Goal: Task Accomplishment & Management: Manage account settings

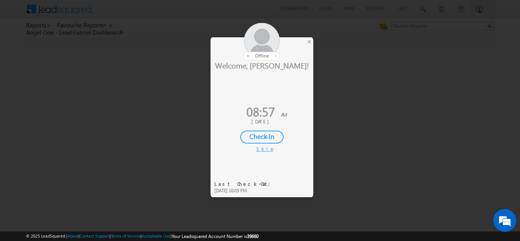
click at [268, 154] on div "Welcome, [PERSON_NAME]! 08:57 AM [DATE] Check-In Skip Last Check-Out: [DATE] 10…" at bounding box center [262, 123] width 103 height 126
click at [267, 133] on div "Check-In" at bounding box center [261, 137] width 43 height 13
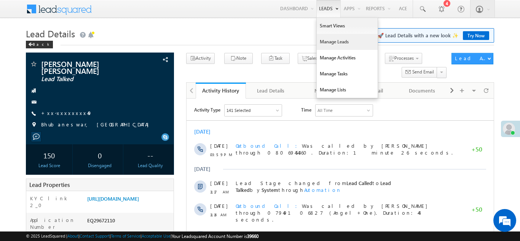
click at [324, 45] on link "Manage Leads" at bounding box center [347, 42] width 61 height 16
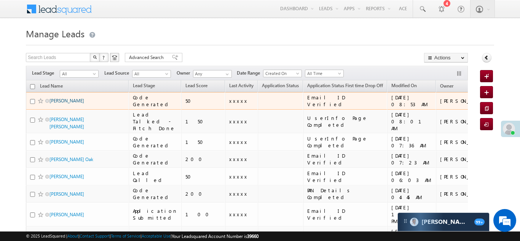
click at [66, 102] on link "Neha Pagare" at bounding box center [67, 101] width 35 height 6
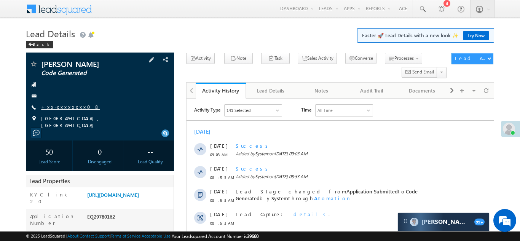
click at [54, 106] on link "+xx-xxxxxxxx08" at bounding box center [70, 107] width 59 height 6
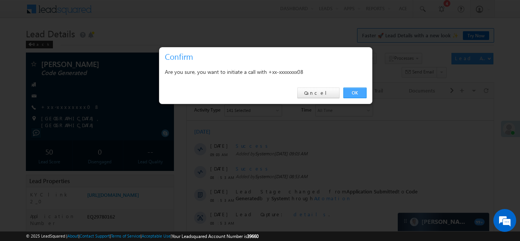
click at [358, 91] on link "OK" at bounding box center [355, 93] width 23 height 11
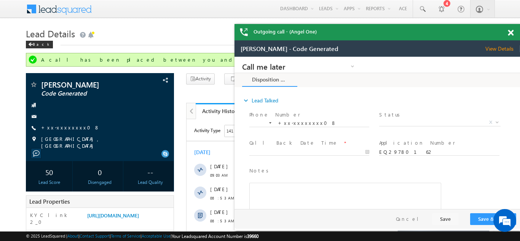
click at [513, 31] on span at bounding box center [511, 33] width 6 height 6
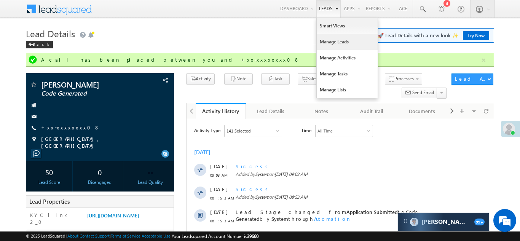
click at [327, 44] on link "Manage Leads" at bounding box center [347, 42] width 61 height 16
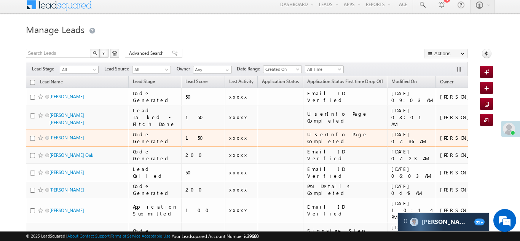
scroll to position [8, 0]
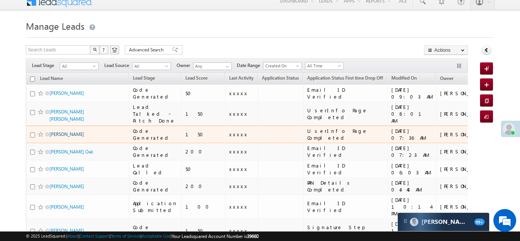
click at [61, 134] on link "[PERSON_NAME]" at bounding box center [67, 134] width 35 height 6
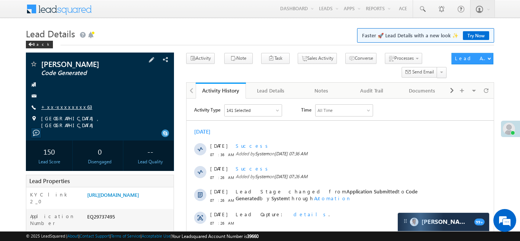
click at [58, 107] on link "+xx-xxxxxxxx63" at bounding box center [66, 107] width 51 height 6
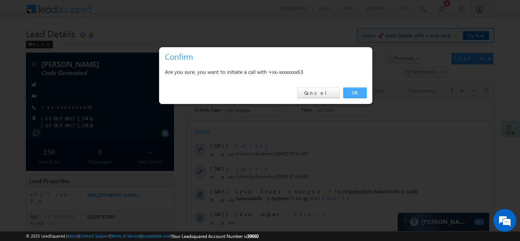
click at [344, 93] on link "OK" at bounding box center [355, 93] width 23 height 11
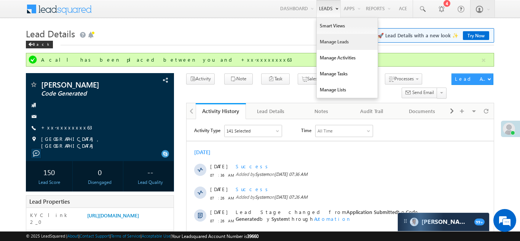
click at [321, 44] on link "Manage Leads" at bounding box center [347, 42] width 61 height 16
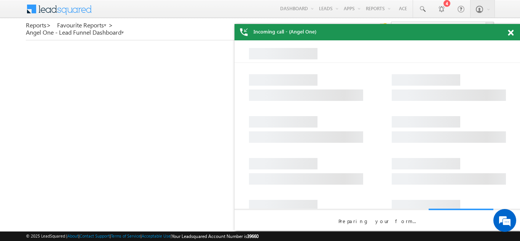
click at [512, 34] on span at bounding box center [511, 33] width 6 height 6
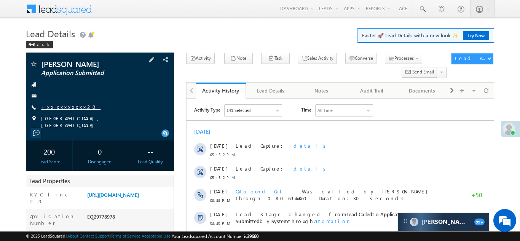
click at [57, 107] on link "+xx-xxxxxxxx20" at bounding box center [70, 107] width 59 height 6
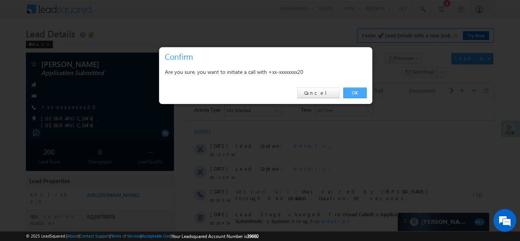
click at [351, 91] on link "OK" at bounding box center [355, 93] width 23 height 11
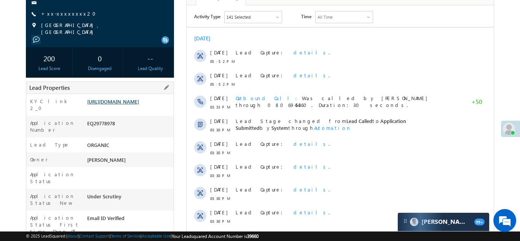
scroll to position [115, 0]
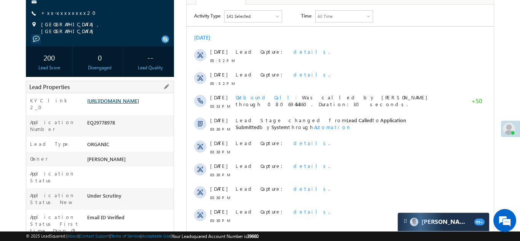
click at [135, 102] on link "https://angelbroking1-pk3em7sa.customui-test.leadsquared.com?leadId=aa408d8d-db…" at bounding box center [113, 101] width 52 height 6
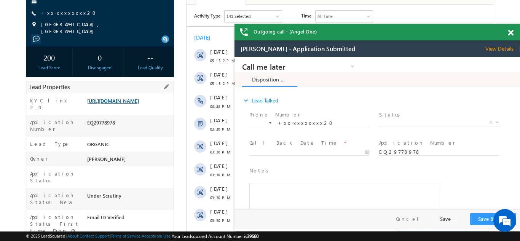
scroll to position [0, 0]
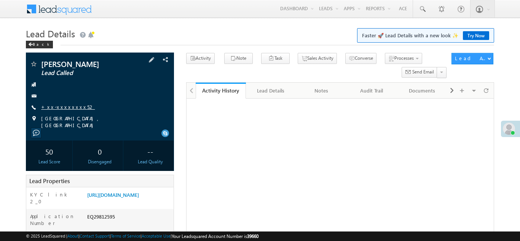
click at [58, 109] on link "+xx-xxxxxxxx52" at bounding box center [68, 107] width 54 height 6
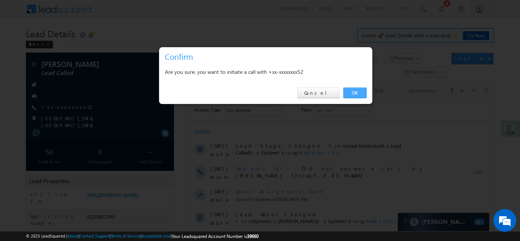
click at [354, 90] on link "OK" at bounding box center [355, 93] width 23 height 11
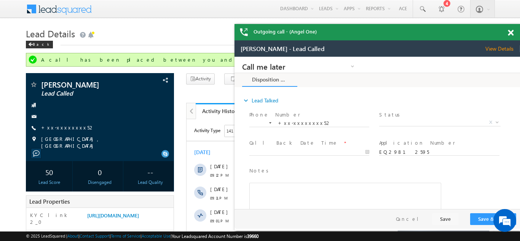
click at [509, 32] on span at bounding box center [511, 33] width 6 height 6
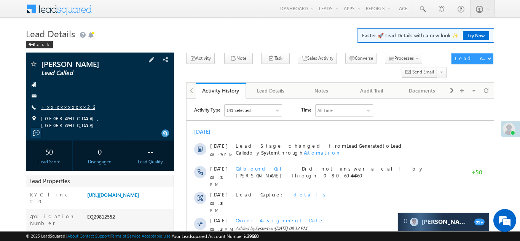
click at [56, 106] on link "+xx-xxxxxxxx26" at bounding box center [68, 107] width 54 height 6
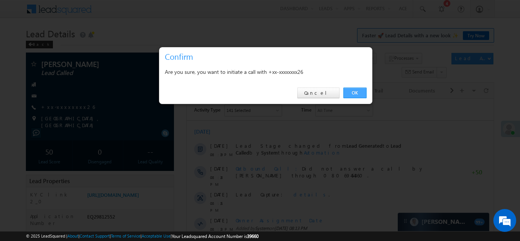
click at [357, 93] on link "OK" at bounding box center [355, 93] width 23 height 11
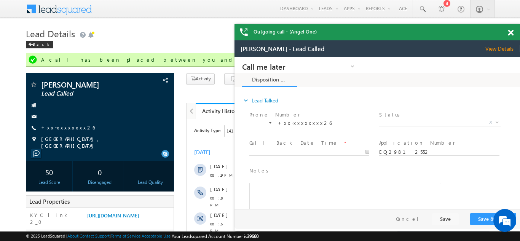
click at [512, 32] on span at bounding box center [511, 33] width 6 height 6
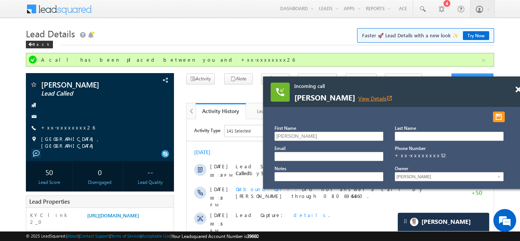
click at [359, 96] on link "View Details open_in_new" at bounding box center [375, 98] width 34 height 7
click at [423, 6] on span at bounding box center [423, 9] width 8 height 8
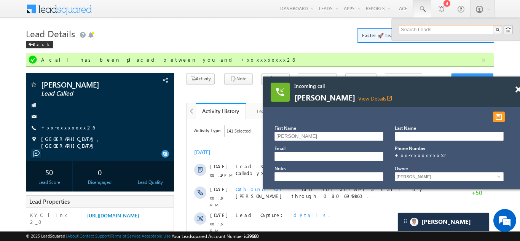
paste input "EQ29615167"
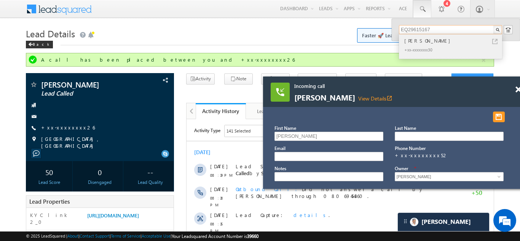
type input "EQ29615167"
click at [420, 40] on div "[PERSON_NAME]" at bounding box center [454, 41] width 102 height 8
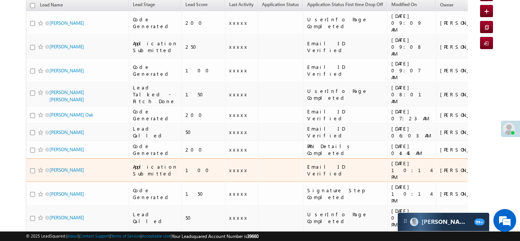
scroll to position [84, 0]
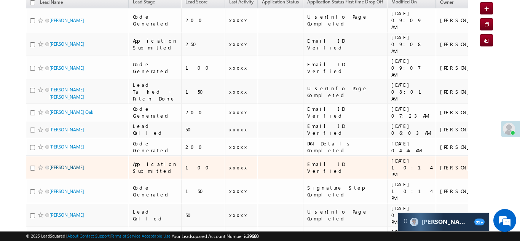
click at [64, 165] on link "[PERSON_NAME]" at bounding box center [67, 168] width 35 height 6
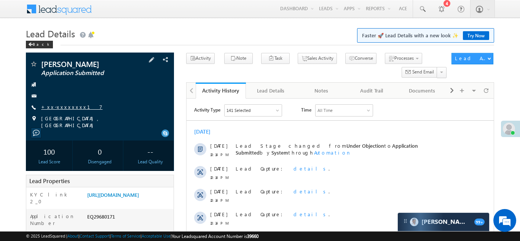
click at [66, 105] on link "+xx-xxxxxxxx17" at bounding box center [71, 107] width 61 height 6
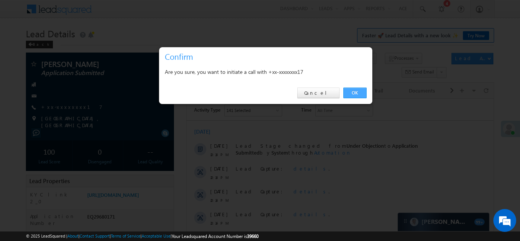
click at [351, 91] on link "OK" at bounding box center [355, 93] width 23 height 11
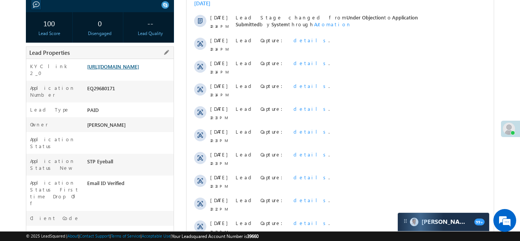
scroll to position [149, 0]
click at [137, 65] on link "https://angelbroking1-pk3em7sa.customui-test.leadsquared.com?leadId=5ae2b68d-51…" at bounding box center [113, 66] width 52 height 6
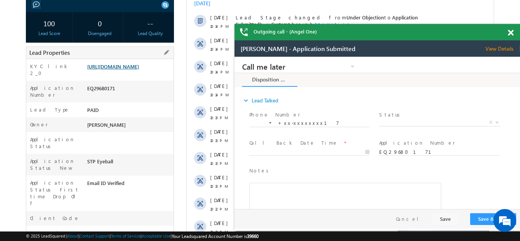
scroll to position [0, 0]
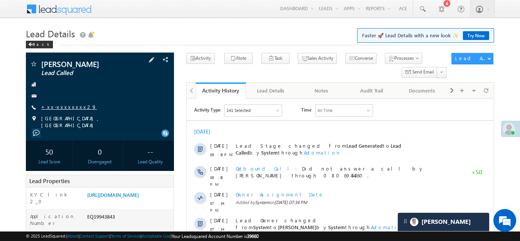
click at [58, 106] on link "+xx-xxxxxxxx29" at bounding box center [69, 107] width 56 height 6
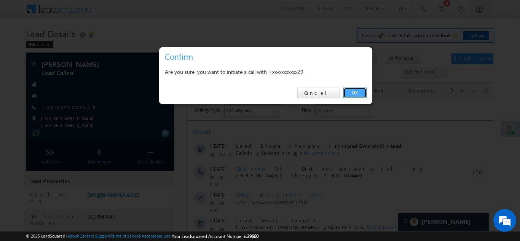
click at [352, 89] on link "OK" at bounding box center [355, 93] width 23 height 11
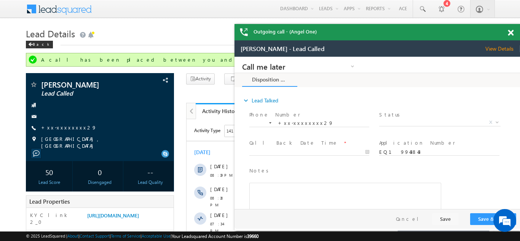
click at [510, 33] on span at bounding box center [511, 33] width 6 height 6
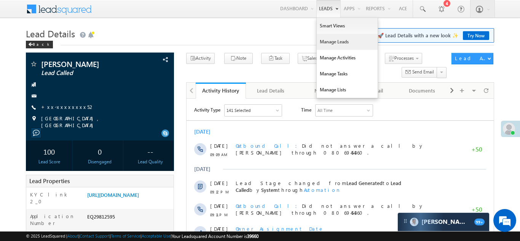
click at [327, 41] on link "Manage Leads" at bounding box center [347, 42] width 61 height 16
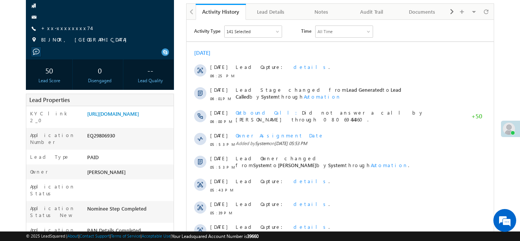
scroll to position [80, 0]
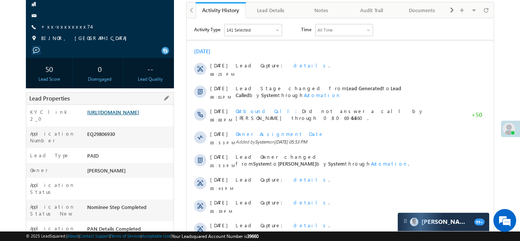
click at [129, 115] on link "https://angelbroking1-pk3em7sa.customui-test.leadsquared.com?leadId=a5c14f18-1b…" at bounding box center [113, 112] width 52 height 6
click at [64, 27] on link "+xx-xxxxxxxx74" at bounding box center [66, 26] width 50 height 6
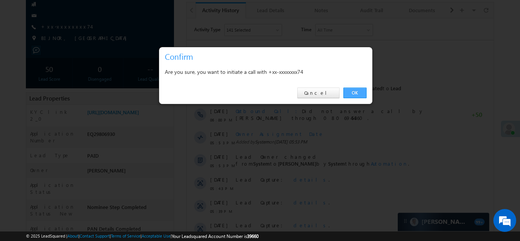
click at [353, 90] on link "OK" at bounding box center [355, 93] width 23 height 11
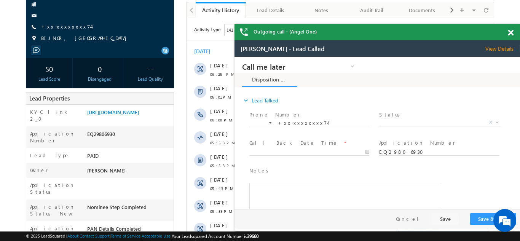
scroll to position [0, 0]
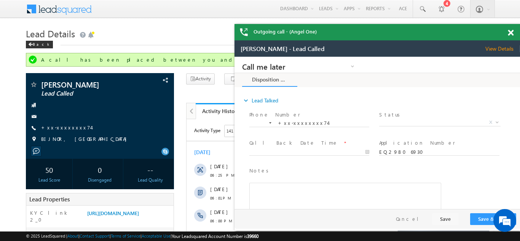
click at [510, 30] on span at bounding box center [511, 33] width 6 height 6
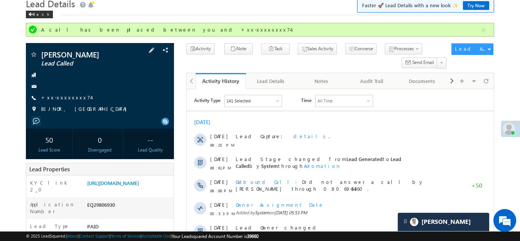
scroll to position [142, 0]
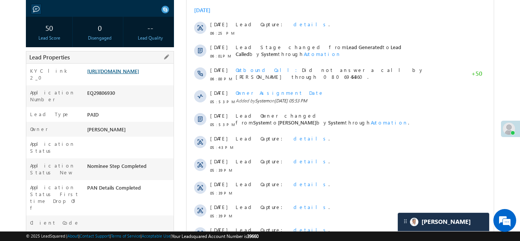
click at [126, 74] on link "https://angelbroking1-pk3em7sa.customui-test.leadsquared.com?leadId=a5c14f18-1b…" at bounding box center [113, 71] width 52 height 6
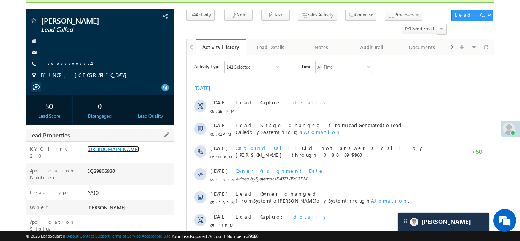
scroll to position [0, 0]
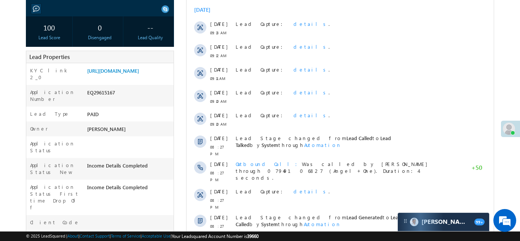
scroll to position [31, 0]
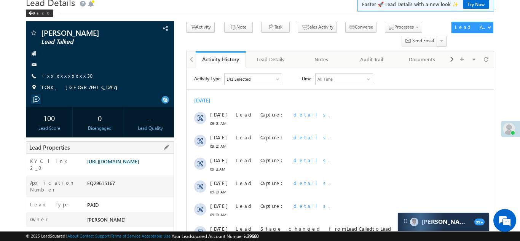
click at [129, 165] on link "[URL][DOMAIN_NAME]" at bounding box center [113, 161] width 52 height 6
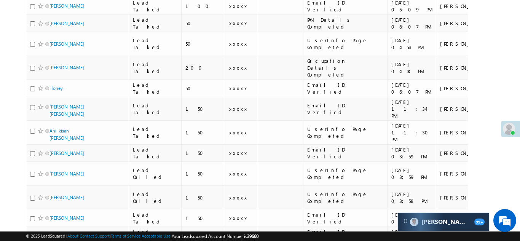
scroll to position [788, 0]
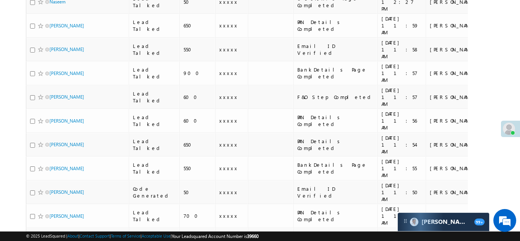
scroll to position [785, 0]
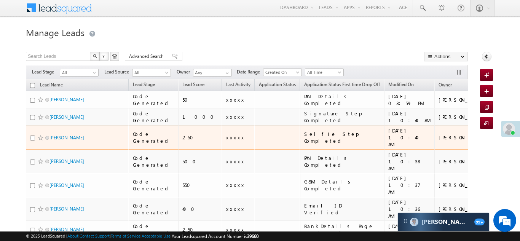
scroll to position [0, 0]
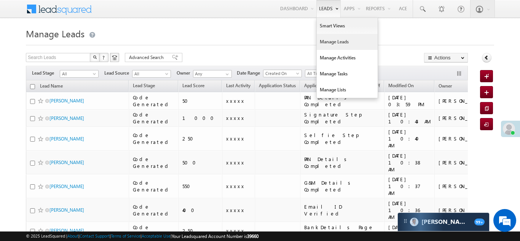
click at [326, 43] on link "Manage Leads" at bounding box center [347, 42] width 61 height 16
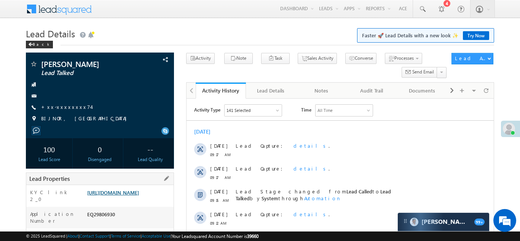
click at [125, 196] on link "https://angelbroking1-pk3em7sa.customui-test.leadsquared.com?leadId=a5c14f18-1b…" at bounding box center [113, 192] width 52 height 6
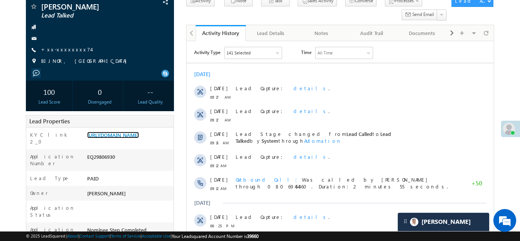
scroll to position [85, 0]
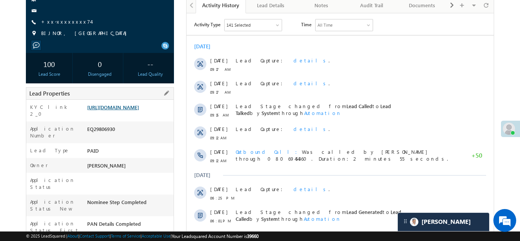
click at [129, 110] on link "https://angelbroking1-pk3em7sa.customui-test.leadsquared.com?leadId=a5c14f18-1b…" at bounding box center [113, 107] width 52 height 6
click at [122, 110] on link "https://angelbroking1-pk3em7sa.customui-test.leadsquared.com?leadId=a5c14f18-1b…" at bounding box center [113, 107] width 52 height 6
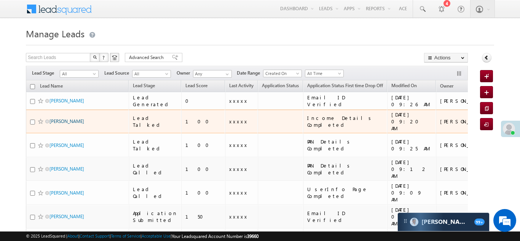
click at [71, 118] on link "[PERSON_NAME]" at bounding box center [67, 121] width 35 height 6
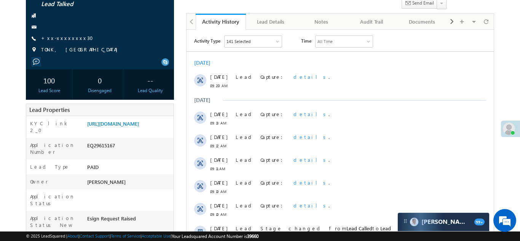
scroll to position [78, 0]
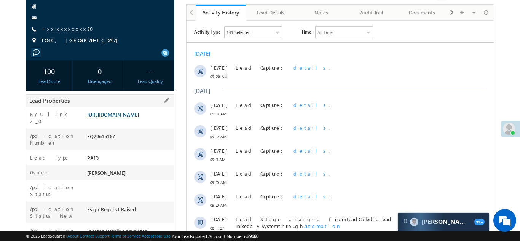
click at [122, 118] on link "[URL][DOMAIN_NAME]" at bounding box center [113, 114] width 52 height 6
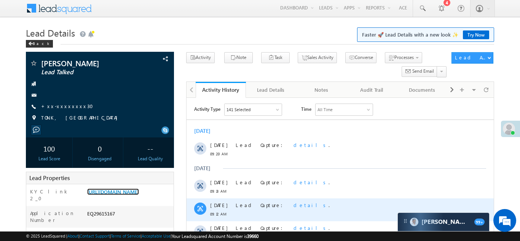
scroll to position [0, 0]
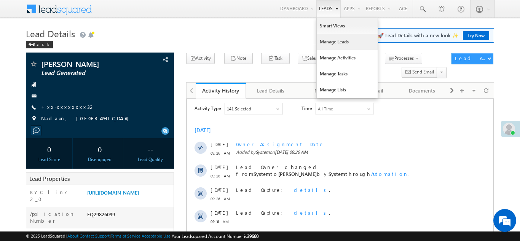
click at [330, 43] on link "Manage Leads" at bounding box center [347, 42] width 61 height 16
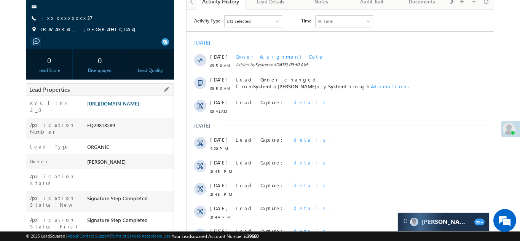
click at [126, 107] on link "https://angelbroking1-pk3em7sa.customui-test.leadsquared.com?leadId=885b62e0-1c…" at bounding box center [113, 103] width 52 height 6
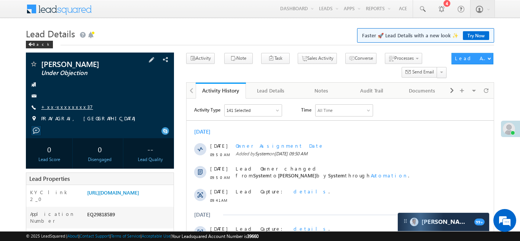
click at [62, 109] on link "+xx-xxxxxxxx37" at bounding box center [67, 107] width 52 height 6
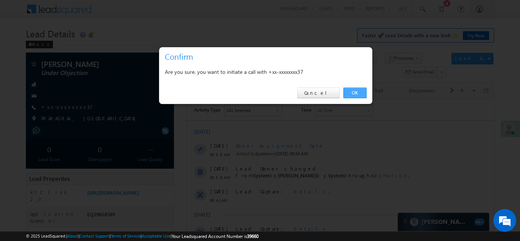
click at [353, 92] on link "OK" at bounding box center [355, 93] width 23 height 11
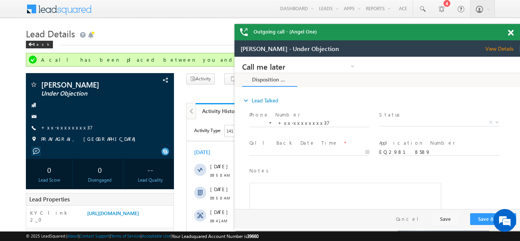
click at [510, 34] on span at bounding box center [511, 33] width 6 height 6
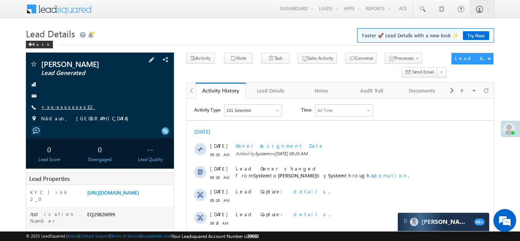
click at [63, 104] on link "+xx-xxxxxxxx32" at bounding box center [68, 107] width 54 height 6
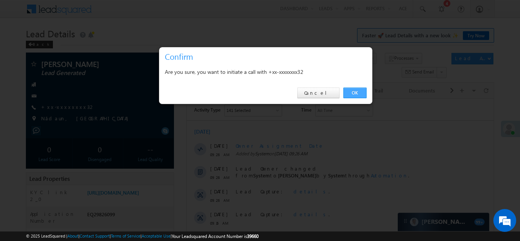
click at [353, 90] on link "OK" at bounding box center [355, 93] width 23 height 11
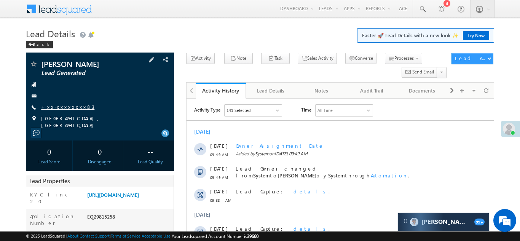
click at [62, 104] on link "+xx-xxxxxxxx83" at bounding box center [67, 107] width 53 height 6
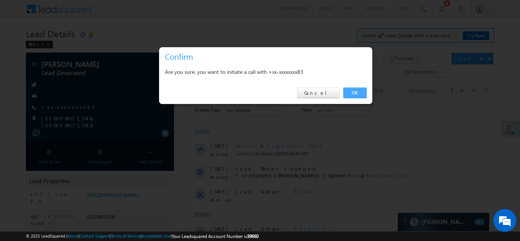
click at [353, 91] on link "OK" at bounding box center [355, 93] width 23 height 11
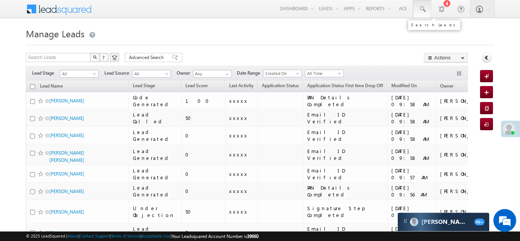
click at [423, 10] on span at bounding box center [423, 9] width 8 height 8
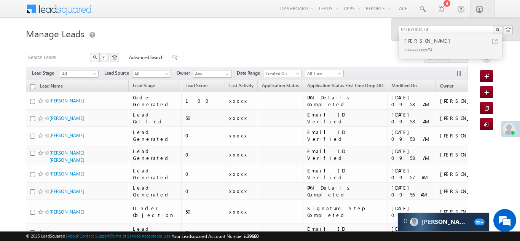
type input "9105190474"
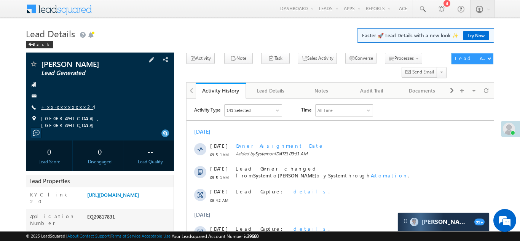
click at [58, 107] on link "+xx-xxxxxxxx24" at bounding box center [67, 107] width 52 height 6
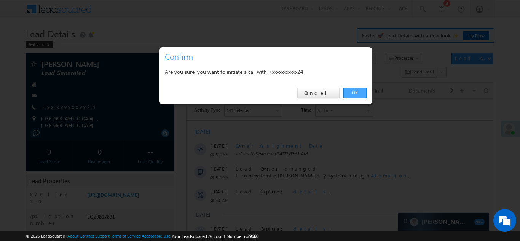
click at [360, 92] on link "OK" at bounding box center [355, 93] width 23 height 11
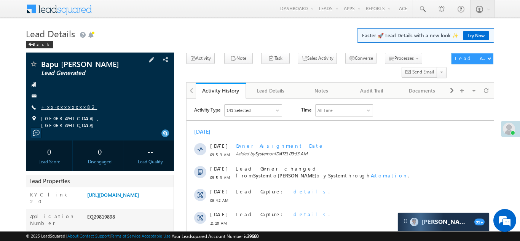
click at [62, 106] on link "+xx-xxxxxxxx82" at bounding box center [69, 107] width 56 height 6
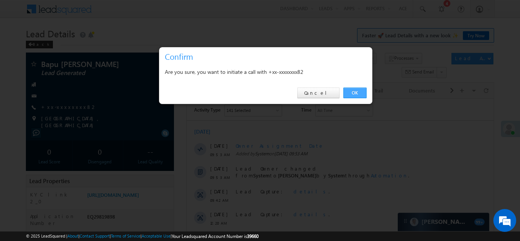
click at [354, 93] on link "OK" at bounding box center [355, 93] width 23 height 11
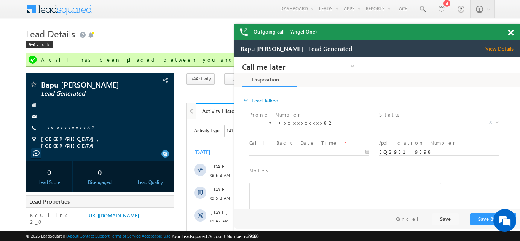
click at [512, 33] on span at bounding box center [511, 33] width 6 height 6
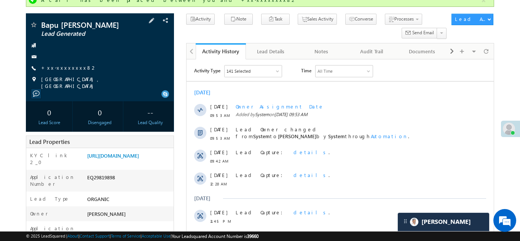
scroll to position [92, 0]
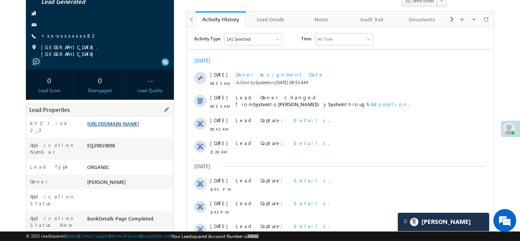
click at [125, 122] on link "https://angelbroking1-pk3em7sa.customui-test.leadsquared.com?leadId=4841e4fb-28…" at bounding box center [113, 123] width 52 height 6
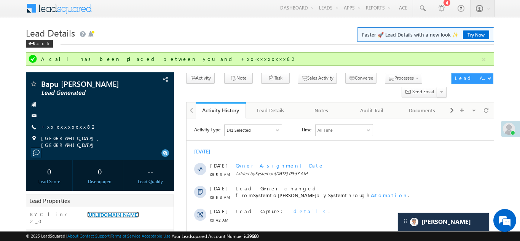
scroll to position [0, 0]
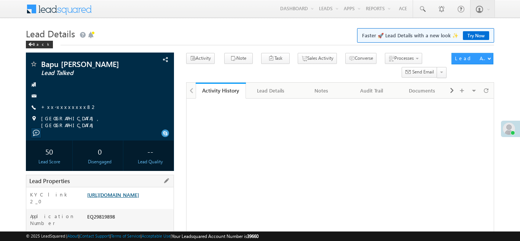
click at [121, 192] on link "https://angelbroking1-pk3em7sa.customui-test.leadsquared.com?leadId=4841e4fb-28…" at bounding box center [113, 195] width 52 height 6
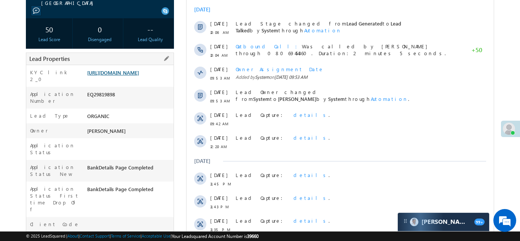
click at [130, 70] on link "https://angelbroking1-pk3em7sa.customui-test.leadsquared.com?leadId=4841e4fb-28…" at bounding box center [113, 72] width 52 height 6
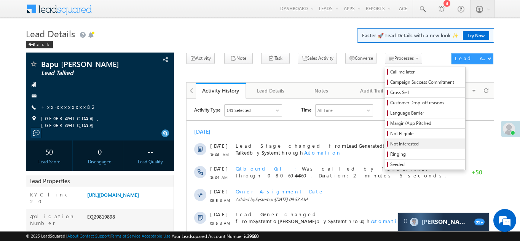
click at [390, 144] on span "Not Interested" at bounding box center [426, 144] width 72 height 7
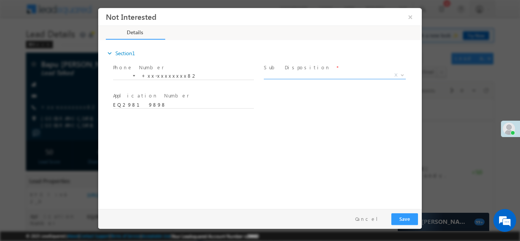
click at [315, 75] on span "X" at bounding box center [335, 75] width 142 height 8
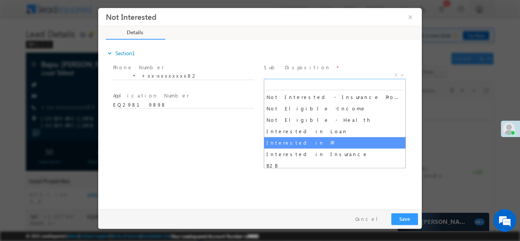
scroll to position [174, 0]
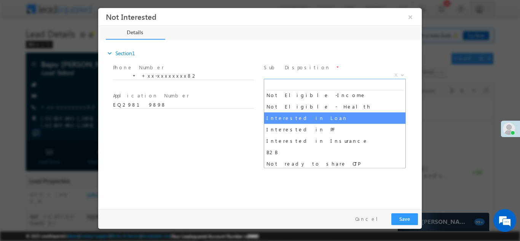
select select "Interested in Loan"
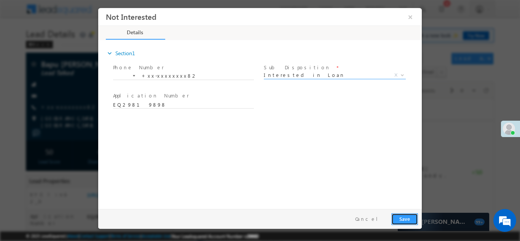
click at [406, 219] on button "Save" at bounding box center [405, 219] width 27 height 12
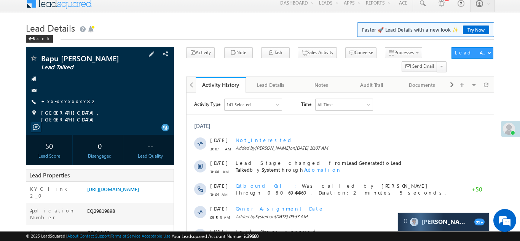
scroll to position [51, 0]
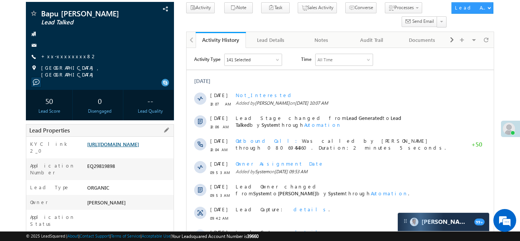
click at [120, 144] on link "https://angelbroking1-pk3em7sa.customui-test.leadsquared.com?leadId=4841e4fb-28…" at bounding box center [113, 144] width 52 height 6
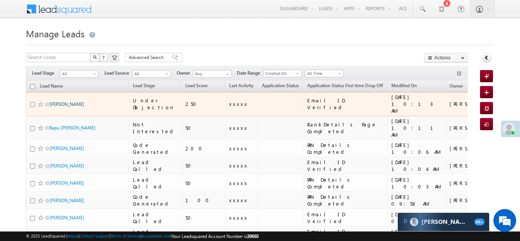
click at [57, 101] on link "[PERSON_NAME]" at bounding box center [67, 104] width 35 height 6
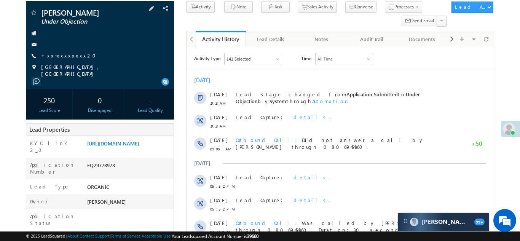
scroll to position [77, 0]
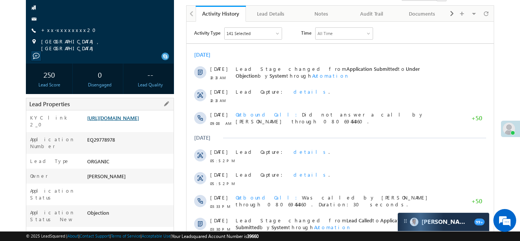
click at [129, 121] on link "https://angelbroking1-pk3em7sa.customui-test.leadsquared.com?leadId=aa408d8d-db…" at bounding box center [113, 118] width 52 height 6
click at [65, 30] on link "+xx-xxxxxxxx20" at bounding box center [70, 30] width 59 height 6
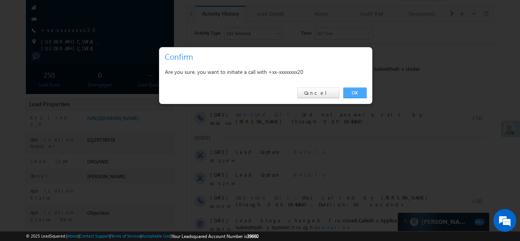
click at [356, 92] on link "OK" at bounding box center [355, 93] width 23 height 11
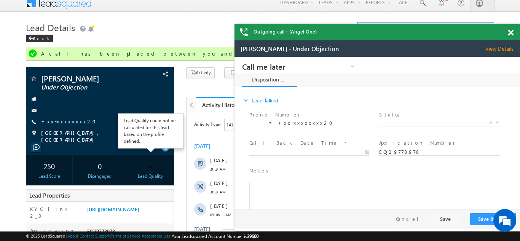
scroll to position [6, 0]
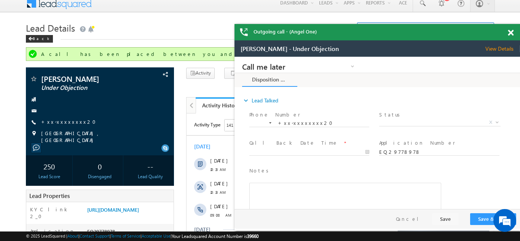
click at [510, 33] on span at bounding box center [511, 33] width 6 height 6
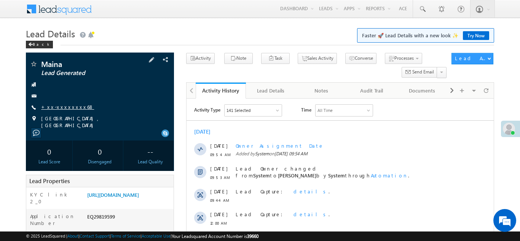
click at [66, 106] on link "+xx-xxxxxxxx68" at bounding box center [67, 107] width 53 height 6
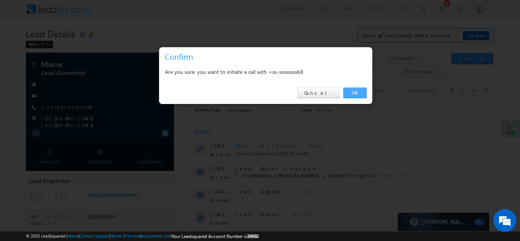
click at [354, 93] on link "OK" at bounding box center [355, 93] width 23 height 11
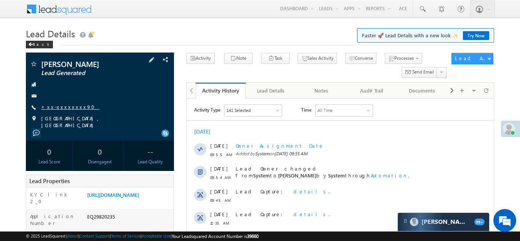
click at [62, 105] on link "+xx-xxxxxxxx90" at bounding box center [70, 107] width 58 height 6
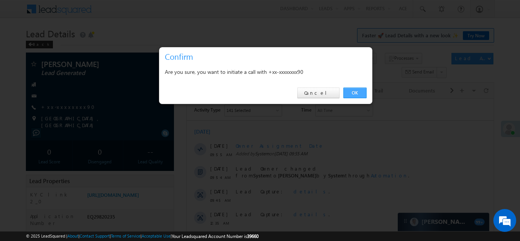
click at [353, 93] on link "OK" at bounding box center [355, 93] width 23 height 11
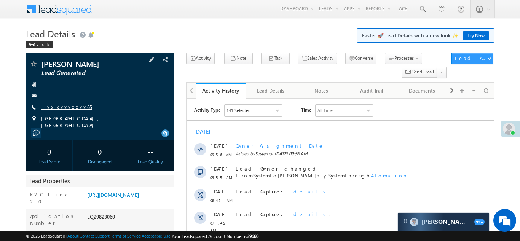
click at [63, 106] on link "+xx-xxxxxxxx65" at bounding box center [66, 107] width 51 height 6
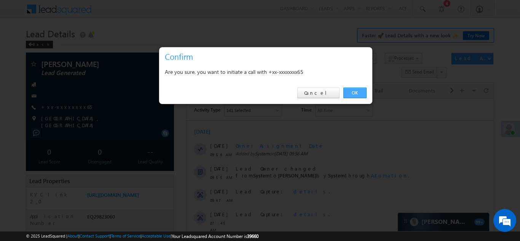
click at [355, 94] on link "OK" at bounding box center [355, 93] width 23 height 11
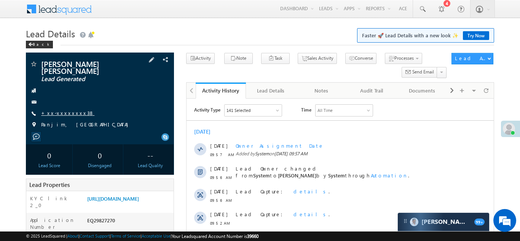
click at [64, 110] on link "+xx-xxxxxxxx38" at bounding box center [67, 113] width 53 height 6
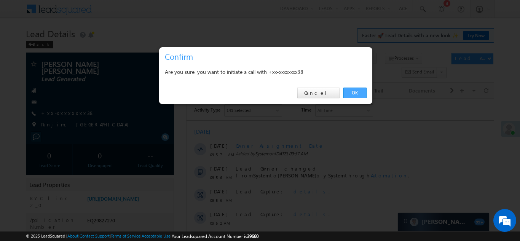
click at [353, 91] on link "OK" at bounding box center [355, 93] width 23 height 11
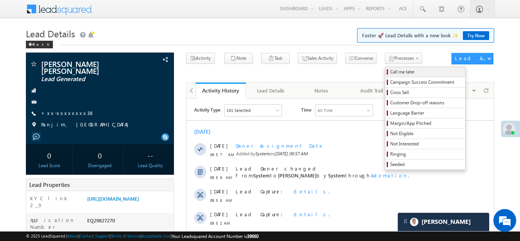
click at [390, 71] on span "Call me later" at bounding box center [426, 72] width 72 height 7
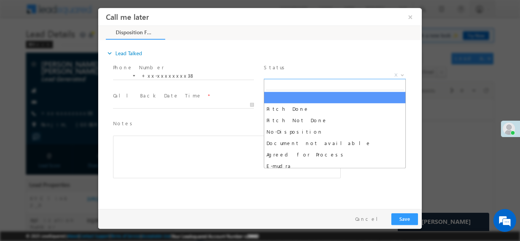
click at [298, 72] on span "X" at bounding box center [335, 75] width 142 height 8
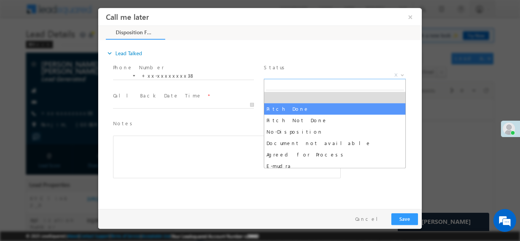
select select "Pitch Done"
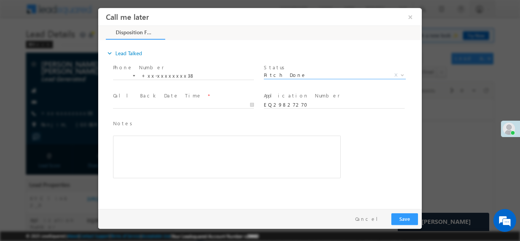
click at [145, 100] on div at bounding box center [187, 104] width 148 height 9
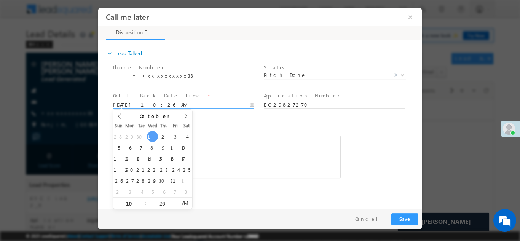
click at [148, 105] on body "Call me later ×" at bounding box center [260, 107] width 324 height 198
type input "10/02/25 10:26 AM"
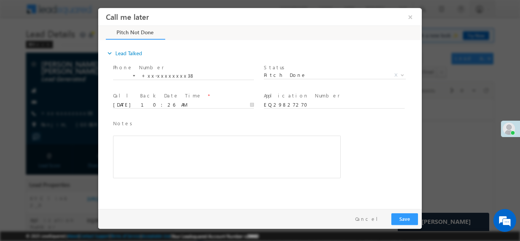
click at [213, 117] on div "Call Back Date Time * 10/02/25 10:26 AM" at bounding box center [187, 104] width 151 height 28
click at [363, 144] on div "Notes * Editor toolbars Basic Styles Bold Italic Underline Paragraph Insert/Rem…" at bounding box center [267, 153] width 310 height 70
click at [403, 217] on button "Save" at bounding box center [405, 219] width 27 height 12
click at [333, 121] on div "Notes * Editor toolbars Basic Styles Bold Italic Underline Paragraph Insert/Rem…" at bounding box center [227, 148] width 228 height 59
click at [402, 214] on button "Save" at bounding box center [405, 219] width 27 height 12
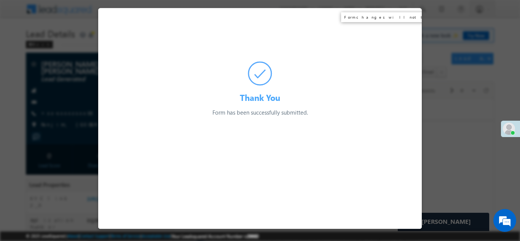
click at [410, 17] on div "Thank You Form has been successfully submitted. Preparing your form..." at bounding box center [260, 62] width 324 height 109
click at [66, 88] on div at bounding box center [260, 120] width 520 height 241
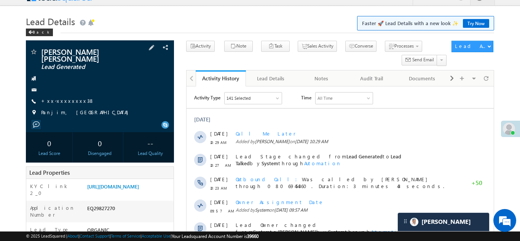
scroll to position [87, 0]
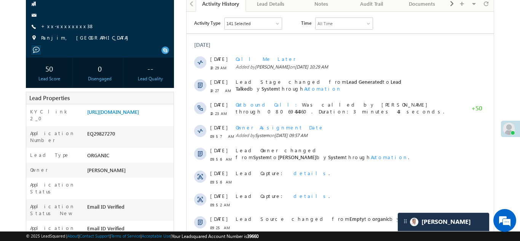
copy div "EQ29827270"
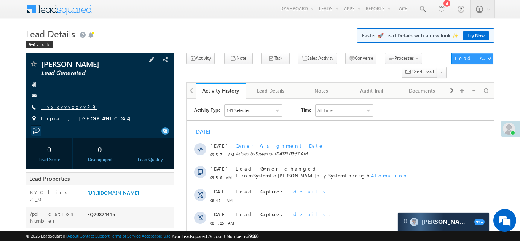
click at [59, 109] on link "+xx-xxxxxxxx29" at bounding box center [69, 107] width 56 height 6
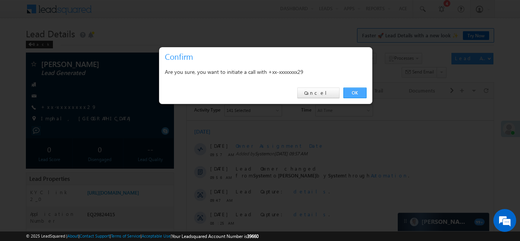
click at [352, 93] on link "OK" at bounding box center [355, 93] width 23 height 11
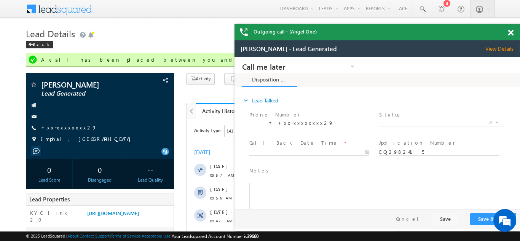
click at [511, 34] on span at bounding box center [511, 33] width 6 height 6
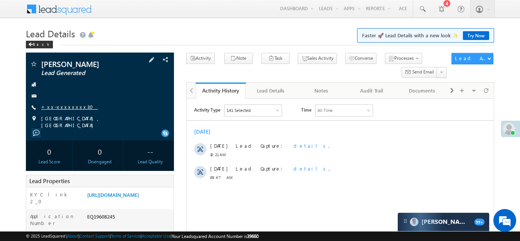
click at [59, 106] on link "+xx-xxxxxxxx30" at bounding box center [69, 107] width 57 height 6
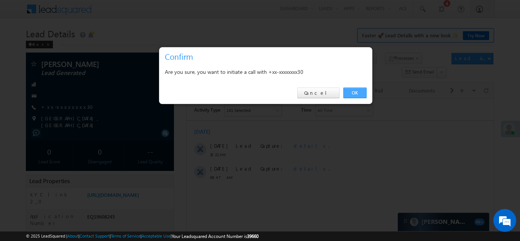
click at [353, 92] on link "OK" at bounding box center [355, 93] width 23 height 11
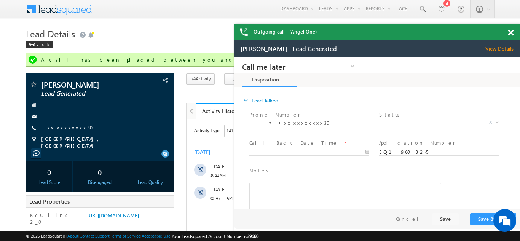
click at [510, 32] on span at bounding box center [511, 33] width 6 height 6
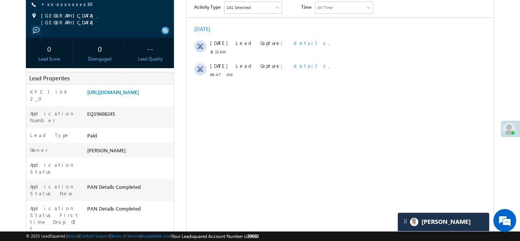
scroll to position [125, 0]
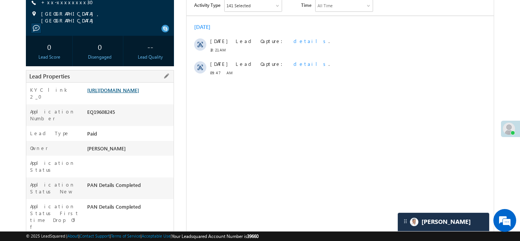
click at [119, 93] on link "https://angelbroking1-pk3em7sa.customui-test.leadsquared.com?leadId=ea374365-fd…" at bounding box center [113, 90] width 52 height 6
click at [137, 83] on div "KYC link 2_0 https://angelbroking1-pk3em7sa.customui-test.leadsquared.com?leadI…" at bounding box center [99, 94] width 147 height 22
click at [136, 91] on link "https://angelbroking1-pk3em7sa.customui-test.leadsquared.com?leadId=ea374365-fd…" at bounding box center [113, 90] width 52 height 6
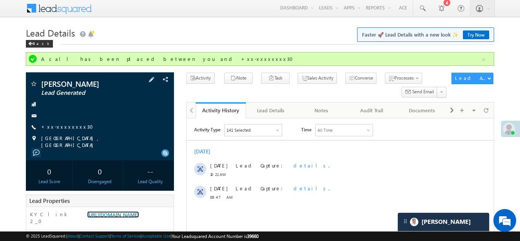
scroll to position [0, 0]
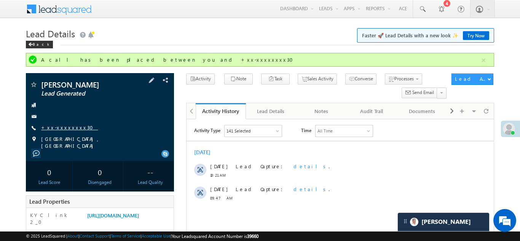
click at [59, 125] on link "+xx-xxxxxxxx30" at bounding box center [69, 127] width 57 height 6
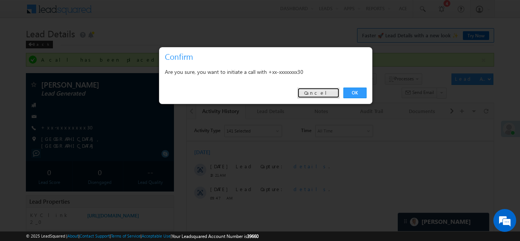
click at [323, 91] on link "Cancel" at bounding box center [318, 93] width 42 height 11
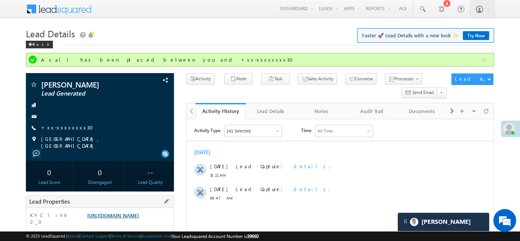
click at [121, 216] on link "https://angelbroking1-pk3em7sa.customui-test.leadsquared.com?leadId=ea374365-fd…" at bounding box center [113, 215] width 52 height 6
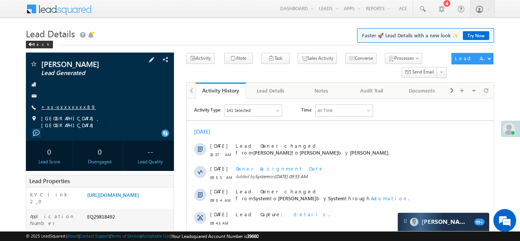
click at [61, 107] on link "+xx-xxxxxxxx89" at bounding box center [68, 107] width 55 height 6
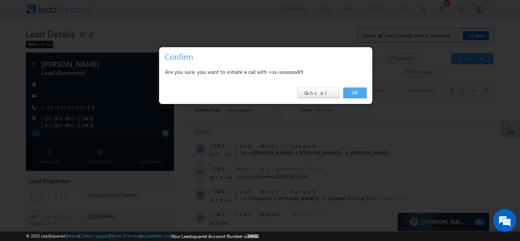
click at [353, 93] on link "OK" at bounding box center [355, 93] width 23 height 11
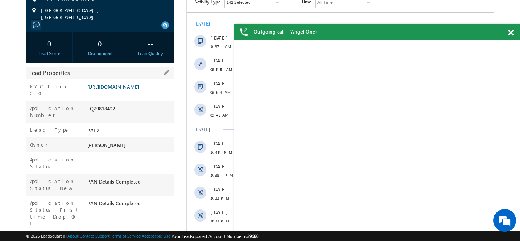
scroll to position [120, 0]
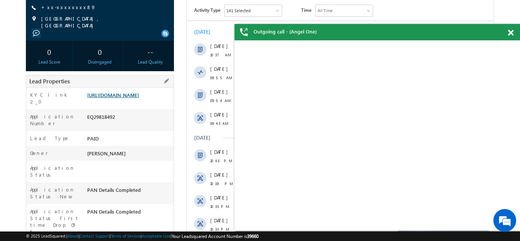
click at [132, 98] on link "https://angelbroking1-pk3em7sa.customui-test.leadsquared.com?leadId=224ccfc7-8b…" at bounding box center [113, 95] width 52 height 6
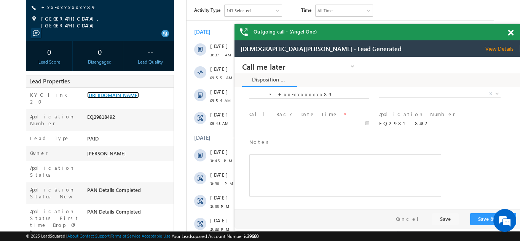
scroll to position [0, 0]
click at [510, 34] on span at bounding box center [511, 33] width 6 height 6
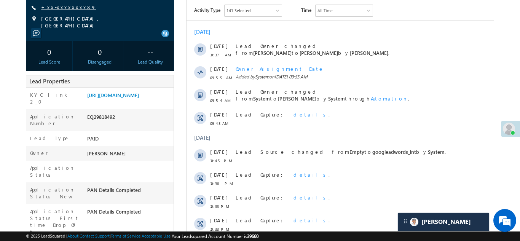
click at [61, 6] on link "+xx-xxxxxxxx89" at bounding box center [68, 7] width 55 height 6
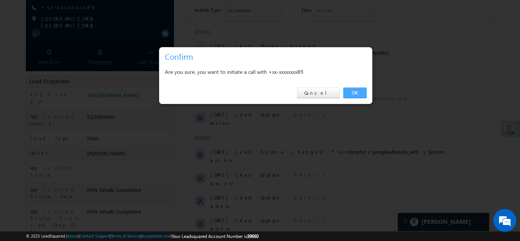
click at [357, 90] on link "OK" at bounding box center [355, 93] width 23 height 11
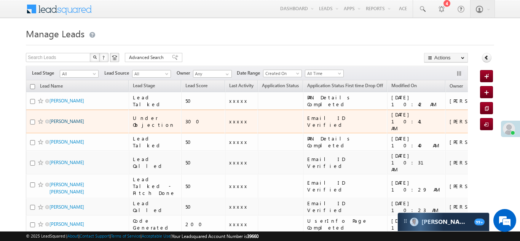
click at [58, 118] on link "[PERSON_NAME]" at bounding box center [67, 121] width 35 height 6
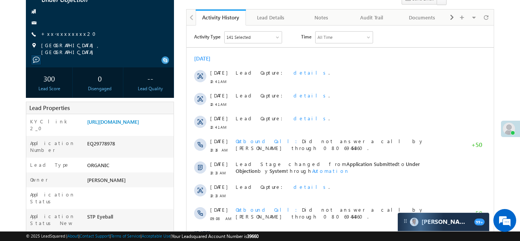
scroll to position [112, 0]
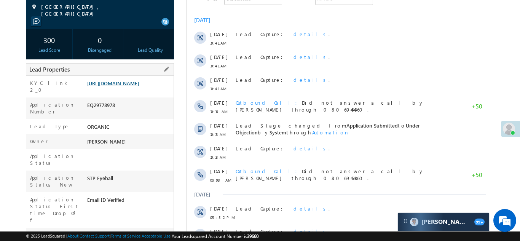
click at [125, 86] on link "[URL][DOMAIN_NAME]" at bounding box center [113, 83] width 52 height 6
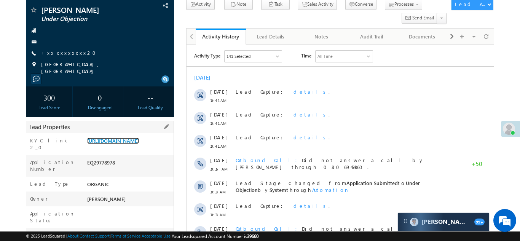
scroll to position [0, 0]
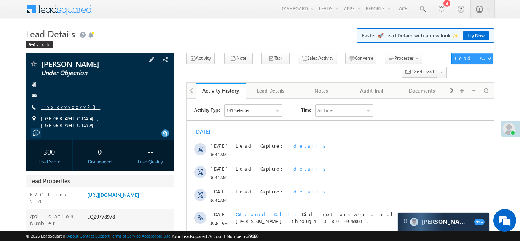
click at [62, 107] on link "+xx-xxxxxxxx20" at bounding box center [70, 107] width 59 height 6
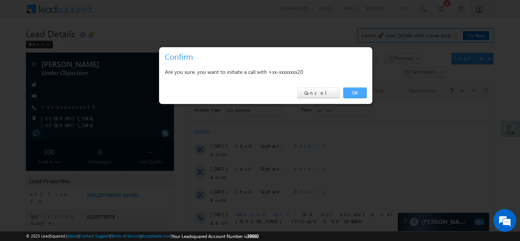
click at [355, 92] on link "OK" at bounding box center [355, 93] width 23 height 11
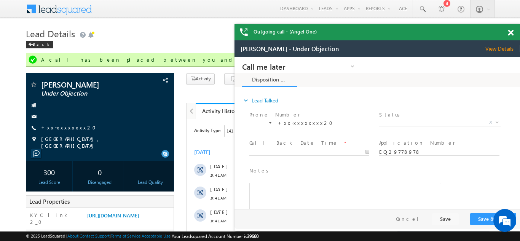
click at [512, 32] on span at bounding box center [511, 33] width 6 height 6
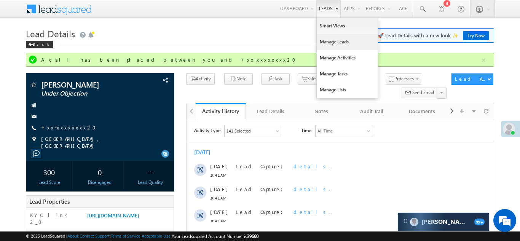
click at [330, 40] on link "Manage Leads" at bounding box center [347, 42] width 61 height 16
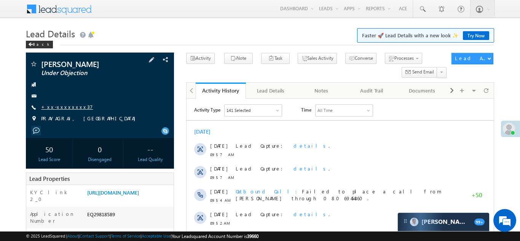
click at [53, 105] on link "+xx-xxxxxxxx37" at bounding box center [67, 107] width 52 height 6
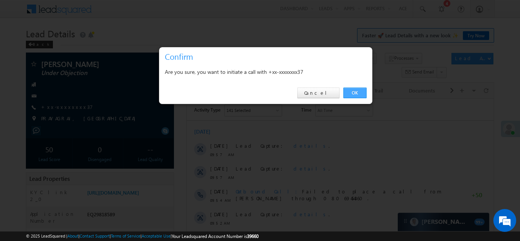
click at [357, 94] on link "OK" at bounding box center [355, 93] width 23 height 11
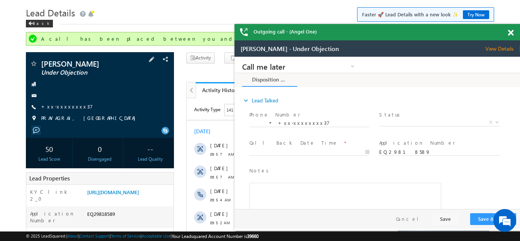
scroll to position [27, 0]
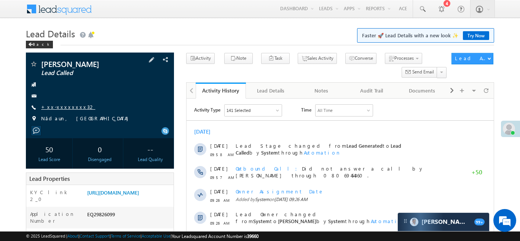
click at [59, 105] on link "+xx-xxxxxxxx32" at bounding box center [68, 107] width 54 height 6
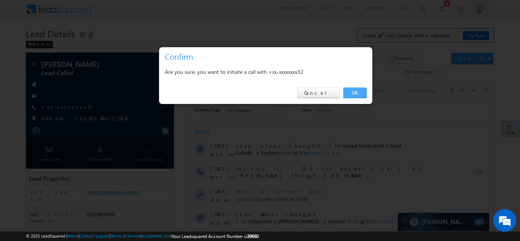
click at [353, 93] on link "OK" at bounding box center [355, 93] width 23 height 11
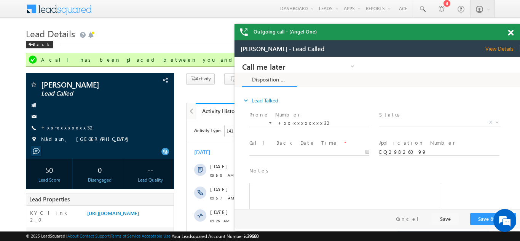
click at [510, 33] on span at bounding box center [511, 33] width 6 height 6
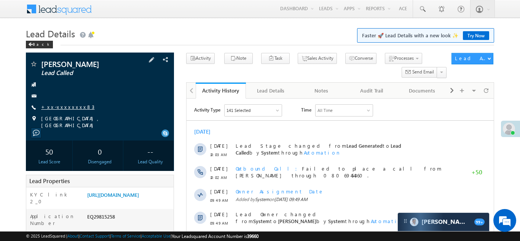
click at [59, 107] on link "+xx-xxxxxxxx83" at bounding box center [67, 107] width 53 height 6
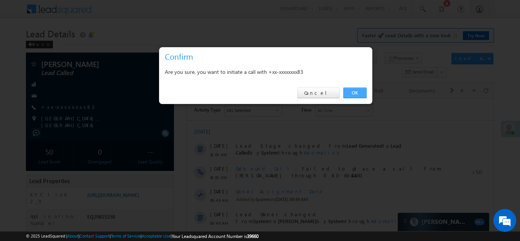
click at [355, 93] on link "OK" at bounding box center [355, 93] width 23 height 11
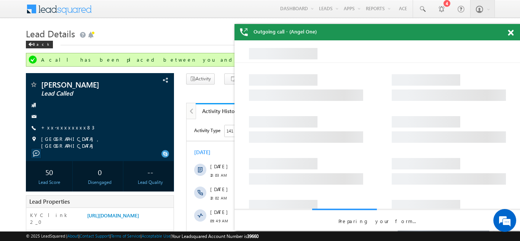
click at [511, 31] on span at bounding box center [511, 33] width 6 height 6
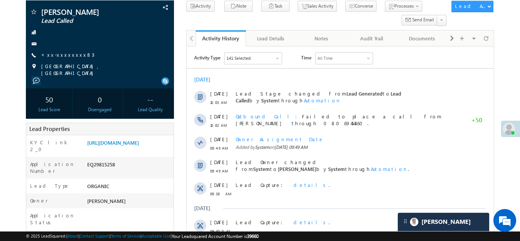
scroll to position [74, 0]
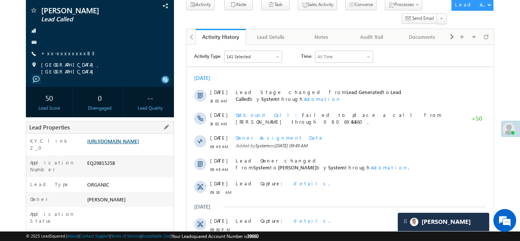
click at [122, 141] on link "https://angelbroking1-pk3em7sa.customui-test.leadsquared.com?leadId=e27ef0b3-78…" at bounding box center [113, 141] width 52 height 6
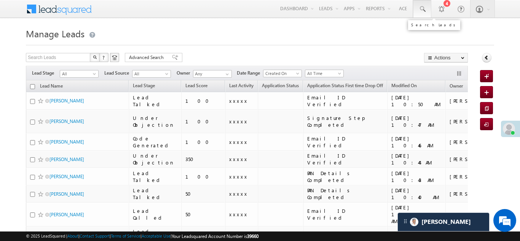
click at [420, 10] on span at bounding box center [423, 9] width 8 height 8
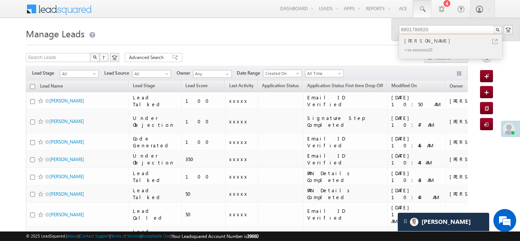
type input "8801786920"
click at [409, 42] on div "Meraj" at bounding box center [454, 41] width 102 height 8
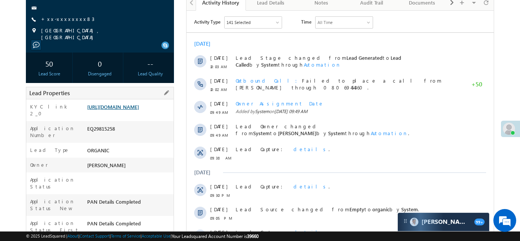
click at [123, 110] on link "https://angelbroking1-pk3em7sa.customui-test.leadsquared.com?leadId=e27ef0b3-78…" at bounding box center [113, 107] width 52 height 6
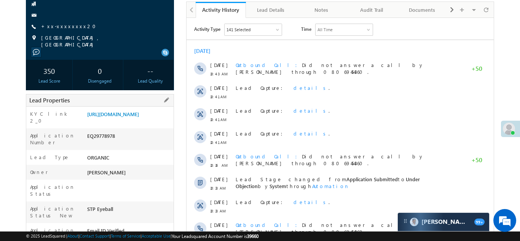
scroll to position [84, 0]
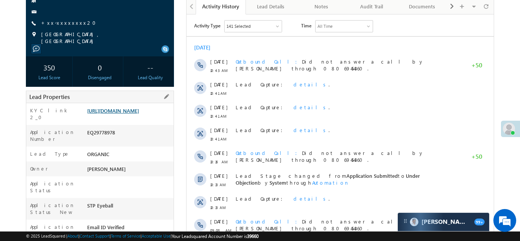
click at [126, 113] on link "[URL][DOMAIN_NAME]" at bounding box center [113, 110] width 52 height 6
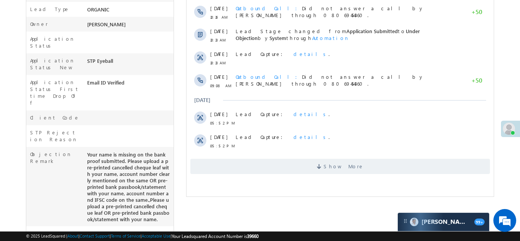
scroll to position [233, 0]
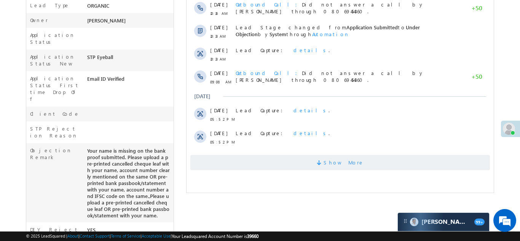
click at [323, 163] on span at bounding box center [320, 163] width 7 height 7
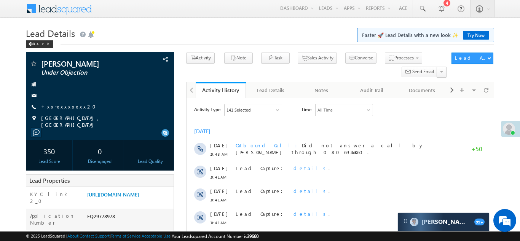
scroll to position [0, 0]
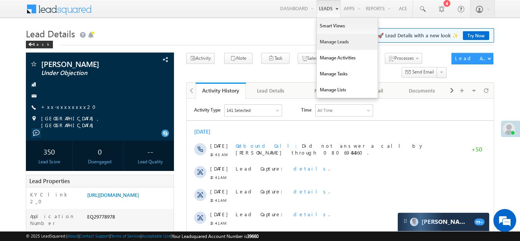
click at [328, 41] on link "Manage Leads" at bounding box center [347, 42] width 61 height 16
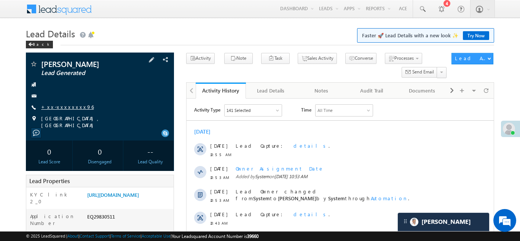
click at [62, 107] on link "+xx-xxxxxxxx96" at bounding box center [67, 107] width 53 height 6
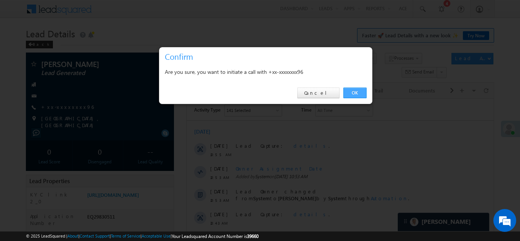
click at [353, 92] on link "OK" at bounding box center [355, 93] width 23 height 11
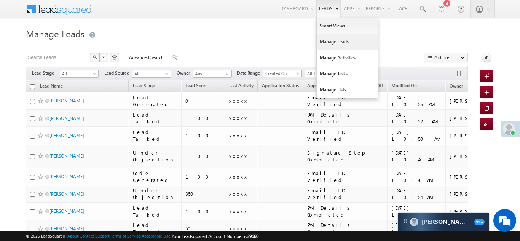
click at [328, 39] on link "Manage Leads" at bounding box center [347, 42] width 61 height 16
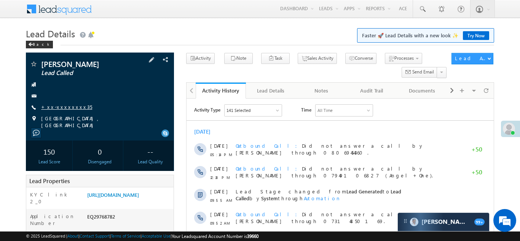
click at [64, 107] on link "+xx-xxxxxxxx35" at bounding box center [66, 107] width 51 height 6
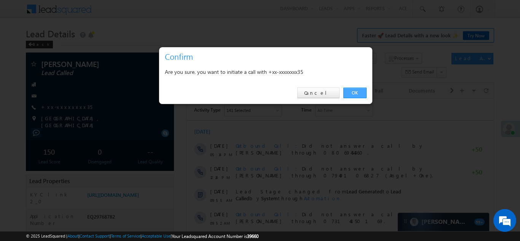
click at [353, 93] on link "OK" at bounding box center [355, 93] width 23 height 11
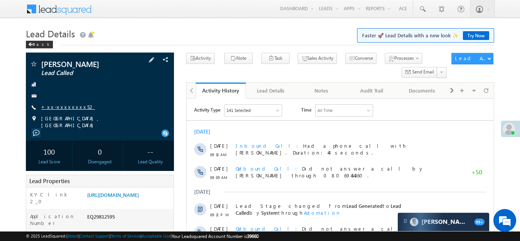
click at [67, 107] on link "+xx-xxxxxxxx52" at bounding box center [68, 107] width 54 height 6
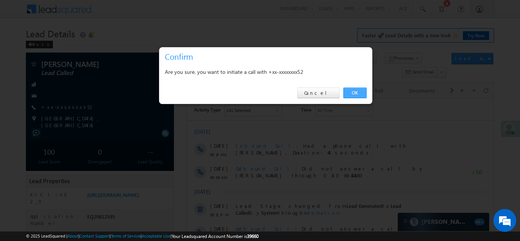
click at [352, 91] on link "OK" at bounding box center [355, 93] width 23 height 11
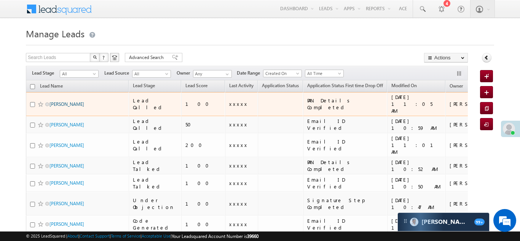
click at [65, 101] on link "Aneeta devi" at bounding box center [67, 104] width 35 height 6
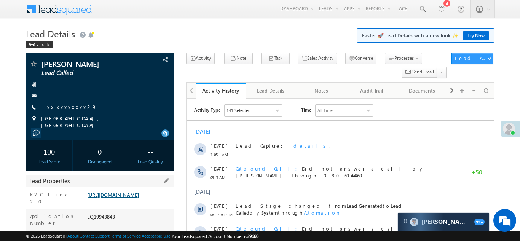
click at [123, 197] on link "https://angelbroking1-pk3em7sa.customui-test.leadsquared.com?leadId=1ffebf34-91…" at bounding box center [113, 195] width 52 height 6
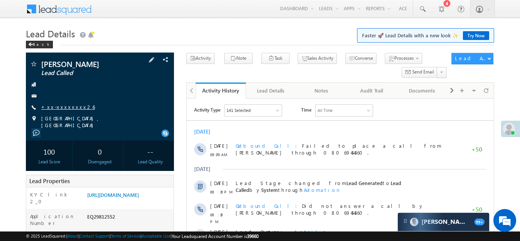
click at [62, 104] on link "+xx-xxxxxxxx26" at bounding box center [68, 107] width 54 height 6
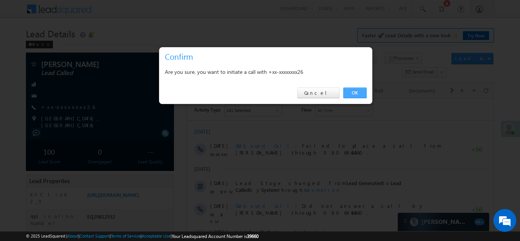
click at [358, 89] on link "OK" at bounding box center [355, 93] width 23 height 11
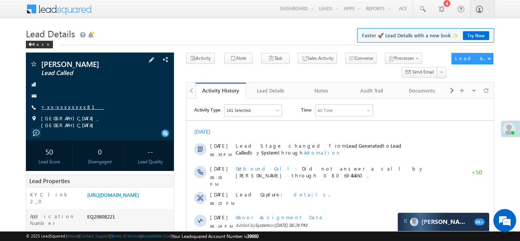
click at [58, 106] on link "+xx-xxxxxxxx81" at bounding box center [72, 107] width 63 height 6
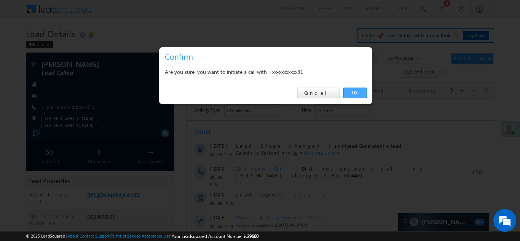
click at [354, 93] on link "OK" at bounding box center [355, 93] width 23 height 11
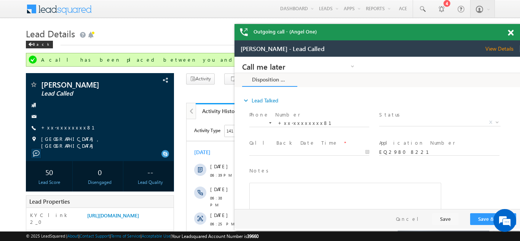
drag, startPoint x: 511, startPoint y: 30, endPoint x: 224, endPoint y: 10, distance: 287.5
click at [511, 30] on span at bounding box center [511, 33] width 6 height 6
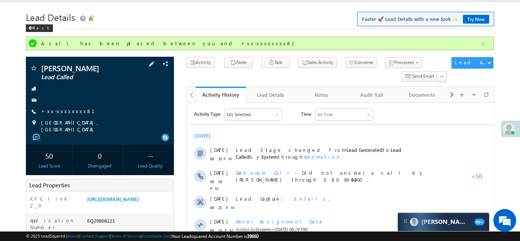
scroll to position [126, 0]
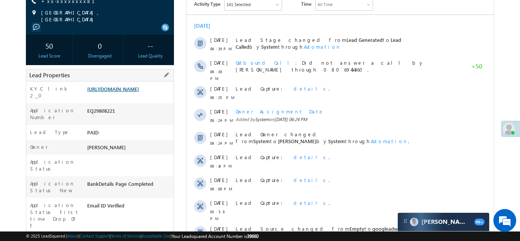
click at [126, 92] on link "https://angelbroking1-pk3em7sa.customui-test.leadsquared.com?leadId=d1fbc2a8-fc…" at bounding box center [113, 89] width 52 height 6
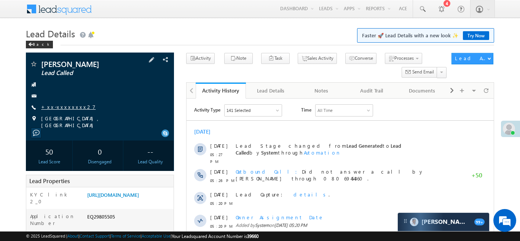
click at [58, 107] on link "+xx-xxxxxxxx27" at bounding box center [68, 107] width 54 height 6
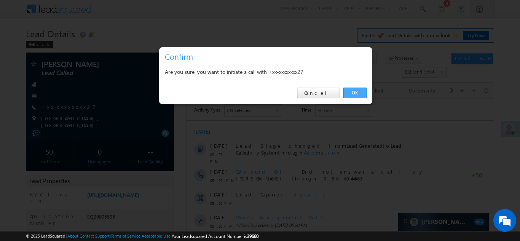
click at [351, 92] on link "OK" at bounding box center [355, 93] width 23 height 11
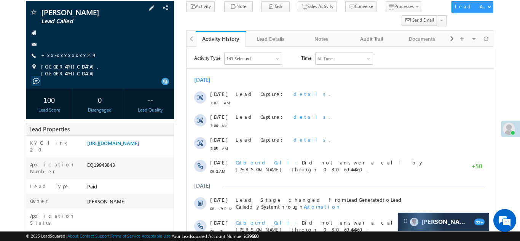
scroll to position [45, 0]
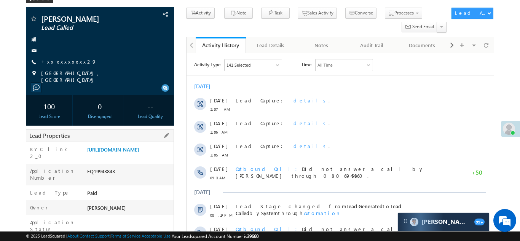
click at [126, 142] on div "KYC link 2_0 https://angelbroking1-pk3em7sa.customui-test.leadsquared.com?leadI…" at bounding box center [99, 153] width 147 height 22
click at [128, 153] on link "https://angelbroking1-pk3em7sa.customui-test.leadsquared.com?leadId=1ffebf34-91…" at bounding box center [113, 149] width 52 height 6
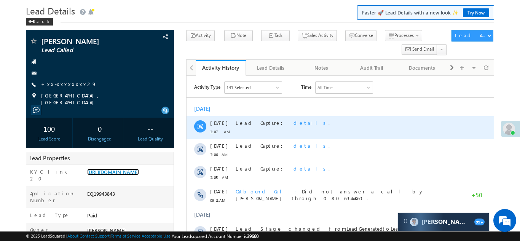
scroll to position [0, 0]
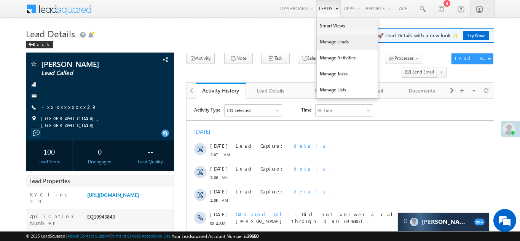
click at [333, 41] on link "Manage Leads" at bounding box center [347, 42] width 61 height 16
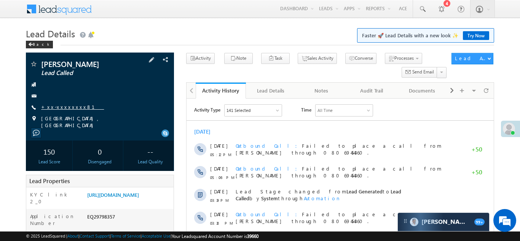
click at [58, 107] on link "+xx-xxxxxxxx81" at bounding box center [72, 107] width 63 height 6
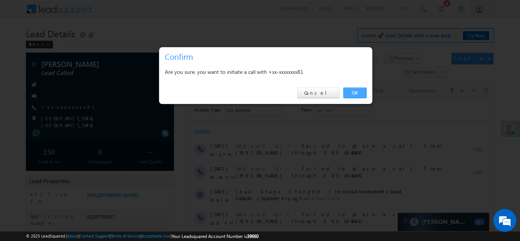
click at [353, 92] on link "OK" at bounding box center [355, 93] width 23 height 11
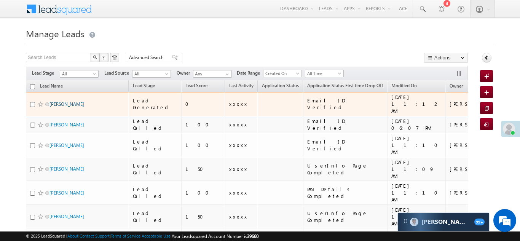
click at [62, 101] on link "[PERSON_NAME]" at bounding box center [67, 104] width 35 height 6
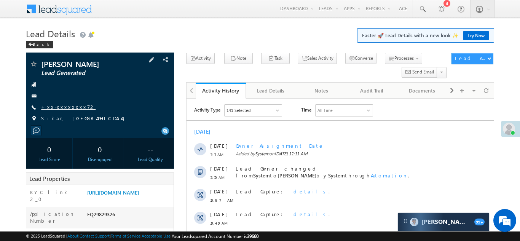
click at [62, 107] on link "+xx-xxxxxxxx72" at bounding box center [68, 107] width 54 height 6
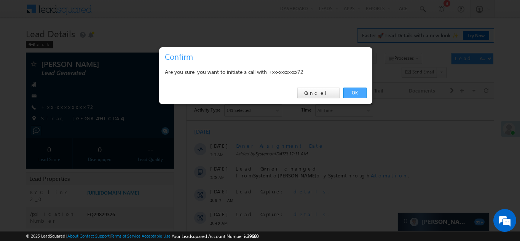
click at [354, 91] on link "OK" at bounding box center [355, 93] width 23 height 11
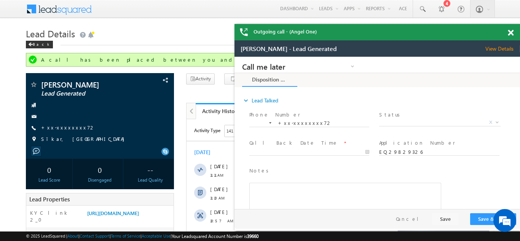
click at [510, 34] on span at bounding box center [511, 33] width 6 height 6
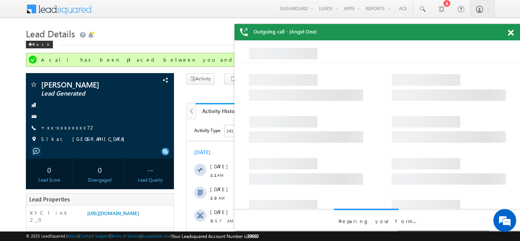
click at [510, 32] on span at bounding box center [511, 33] width 6 height 6
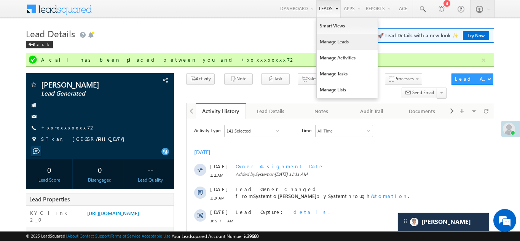
click at [323, 46] on link "Manage Leads" at bounding box center [347, 42] width 61 height 16
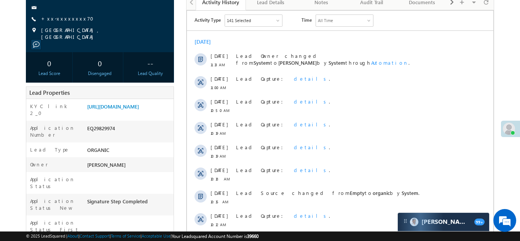
scroll to position [112, 0]
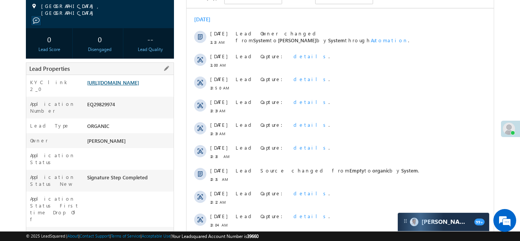
click at [137, 86] on link "https://angelbroking1-pk3em7sa.customui-test.leadsquared.com?leadId=03610006-95…" at bounding box center [113, 82] width 52 height 6
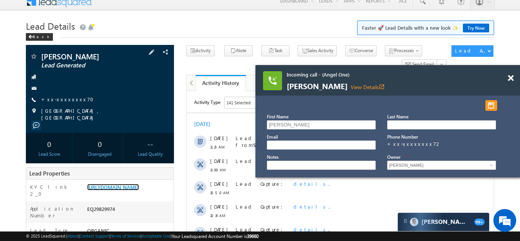
scroll to position [0, 0]
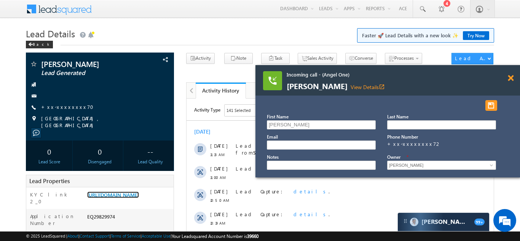
click at [509, 77] on span at bounding box center [511, 78] width 6 height 6
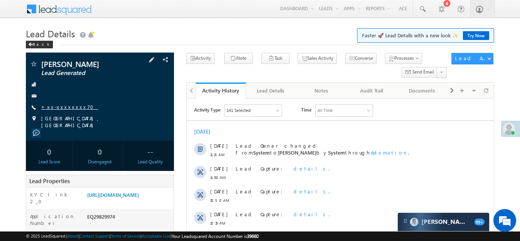
click at [60, 107] on link "+xx-xxxxxxxx70" at bounding box center [69, 107] width 57 height 6
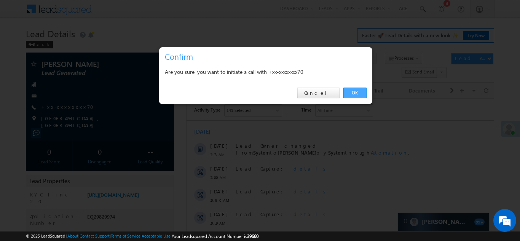
click at [355, 91] on link "OK" at bounding box center [355, 93] width 23 height 11
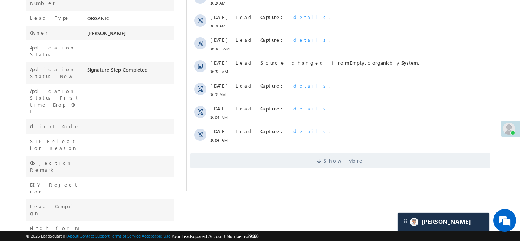
scroll to position [268, 0]
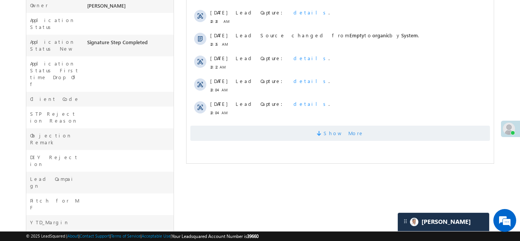
click at [266, 132] on span "Show More" at bounding box center [340, 133] width 300 height 15
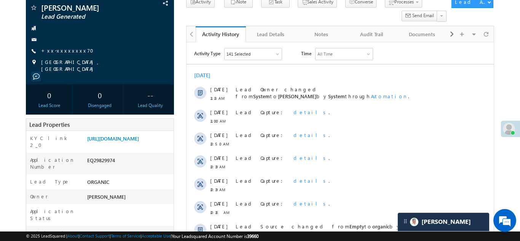
scroll to position [0, 0]
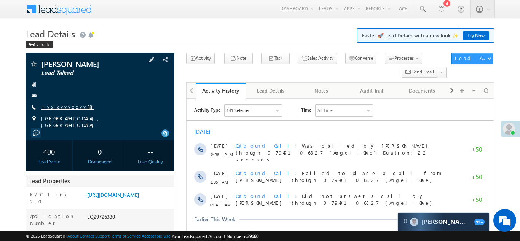
click at [66, 105] on link "+xx-xxxxxxxx58" at bounding box center [67, 107] width 53 height 6
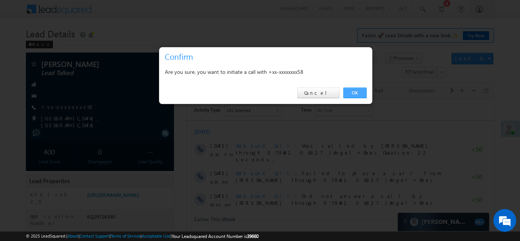
click at [352, 94] on link "OK" at bounding box center [355, 93] width 23 height 11
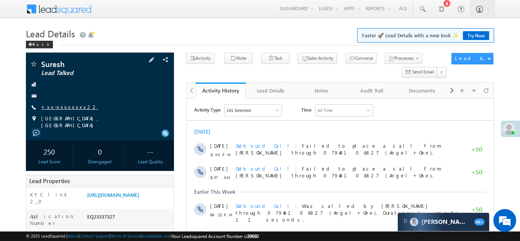
click at [64, 104] on link "+xx-xxxxxxxx22" at bounding box center [69, 107] width 57 height 6
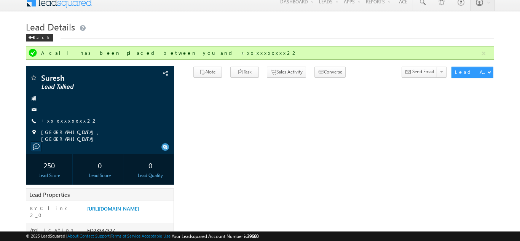
scroll to position [7, 0]
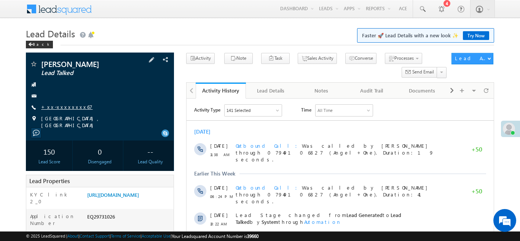
click at [53, 106] on link "+xx-xxxxxxxx67" at bounding box center [66, 107] width 51 height 6
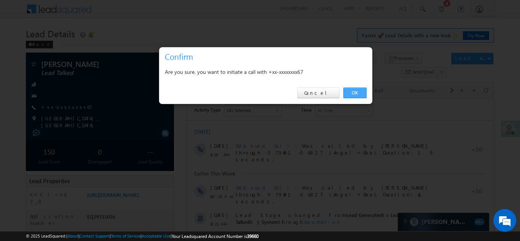
click at [351, 94] on link "OK" at bounding box center [355, 93] width 23 height 11
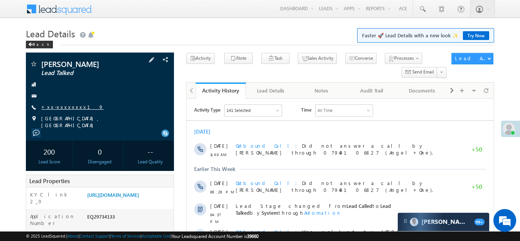
click at [64, 107] on link "+xx-xxxxxxxx19" at bounding box center [72, 107] width 62 height 6
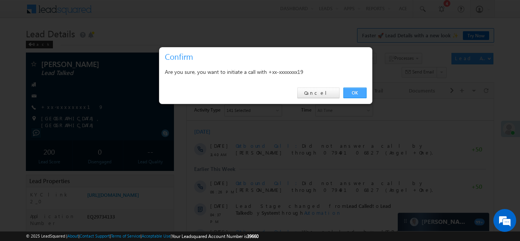
click at [352, 92] on link "OK" at bounding box center [355, 93] width 23 height 11
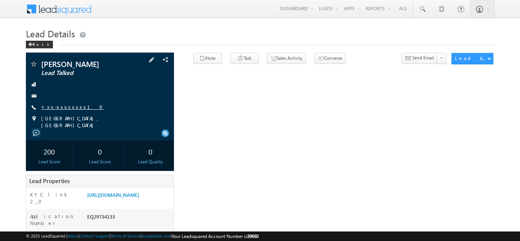
click at [64, 104] on link "+xx-xxxxxxxx19" at bounding box center [72, 107] width 62 height 6
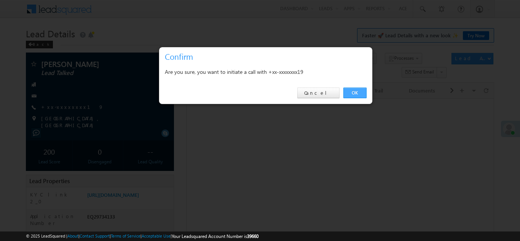
click at [357, 92] on link "OK" at bounding box center [355, 93] width 23 height 11
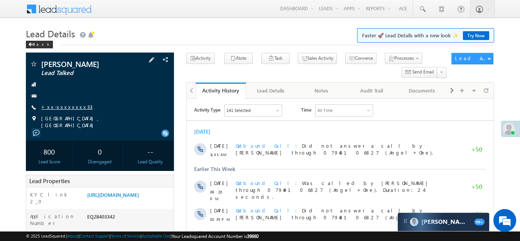
click at [66, 106] on link "+xx-xxxxxxxx33" at bounding box center [66, 107] width 51 height 6
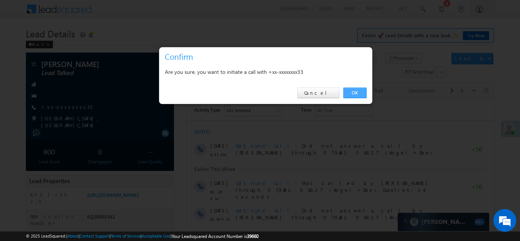
click at [353, 90] on link "OK" at bounding box center [355, 93] width 23 height 11
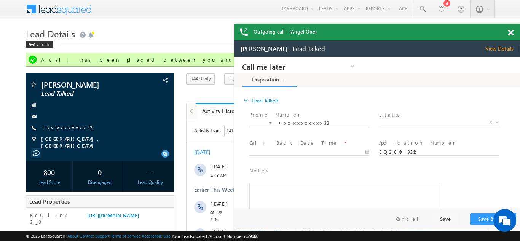
click at [510, 31] on span at bounding box center [511, 33] width 6 height 6
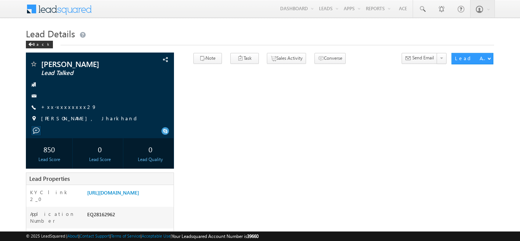
click at [62, 108] on link "+xx-xxxxxxxx29" at bounding box center [69, 107] width 56 height 6
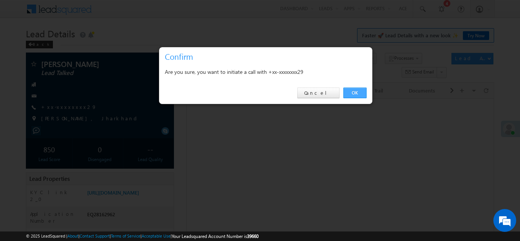
click at [353, 91] on link "OK" at bounding box center [355, 93] width 23 height 11
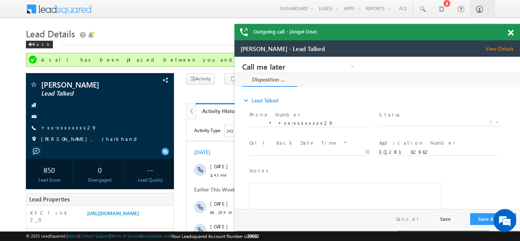
click at [512, 30] on span at bounding box center [511, 33] width 6 height 6
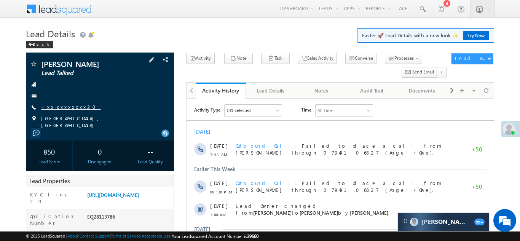
click at [58, 108] on link "+xx-xxxxxxxx20" at bounding box center [70, 107] width 59 height 6
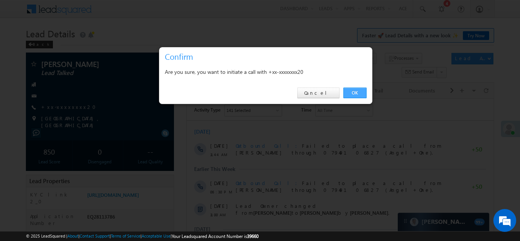
click at [354, 91] on link "OK" at bounding box center [355, 93] width 23 height 11
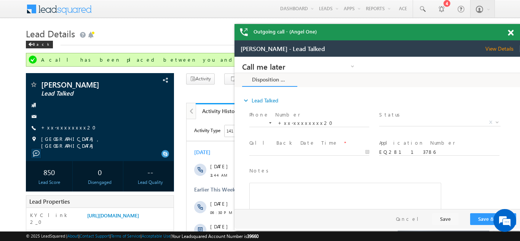
click at [509, 33] on span at bounding box center [511, 33] width 6 height 6
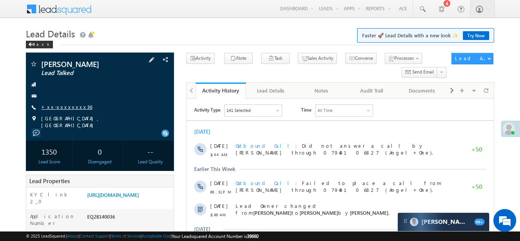
click at [62, 109] on link "+xx-xxxxxxxx36" at bounding box center [66, 107] width 51 height 6
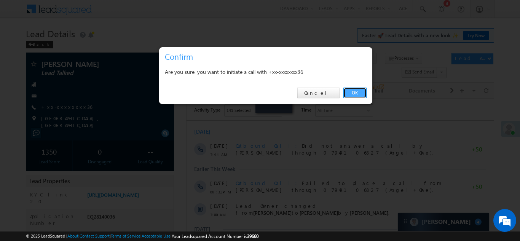
click at [355, 93] on link "OK" at bounding box center [355, 93] width 23 height 11
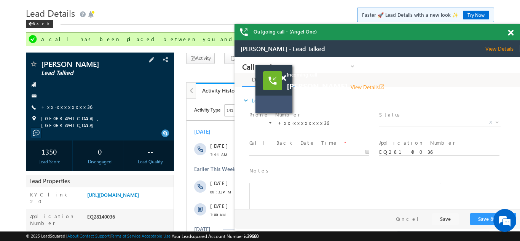
scroll to position [19, 0]
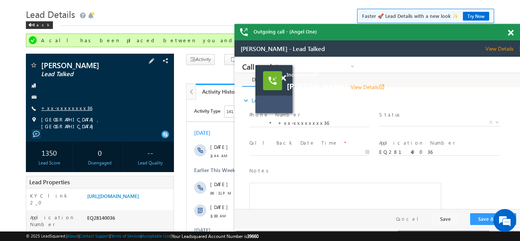
click at [66, 109] on link "+xx-xxxxxxxx36" at bounding box center [66, 108] width 51 height 6
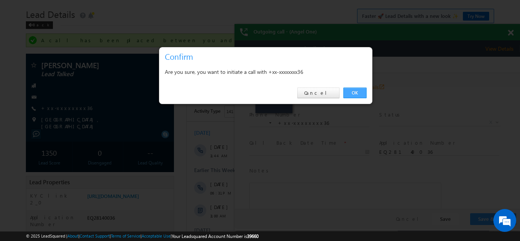
click at [352, 90] on link "OK" at bounding box center [355, 93] width 23 height 11
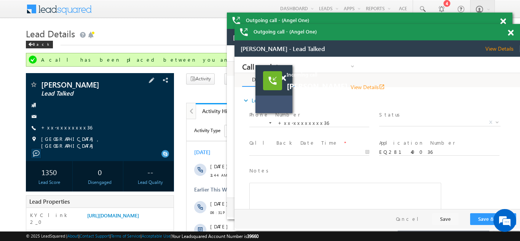
scroll to position [0, 0]
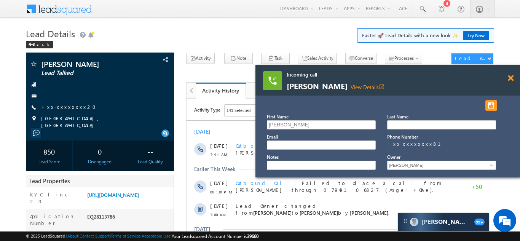
click at [510, 79] on span at bounding box center [511, 78] width 6 height 6
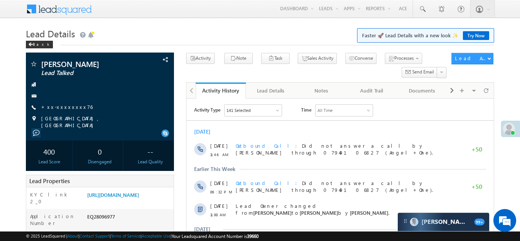
scroll to position [95, 0]
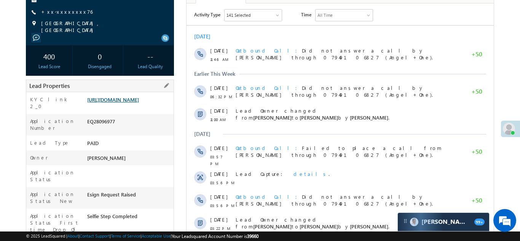
click at [122, 103] on link "https://angelbroking1-pk3em7sa.customui-test.leadsquared.com?leadId=1a83aa07-1a…" at bounding box center [113, 99] width 52 height 6
click at [64, 9] on link "+xx-xxxxxxxx76" at bounding box center [66, 11] width 51 height 6
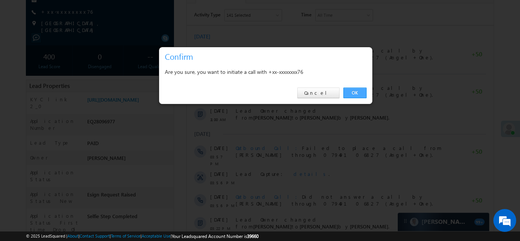
click at [351, 91] on link "OK" at bounding box center [355, 93] width 23 height 11
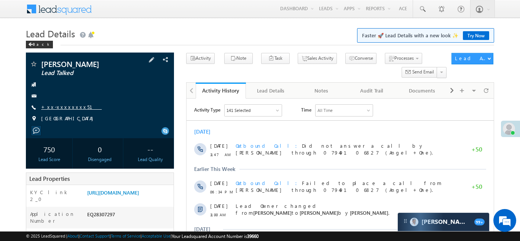
click at [59, 108] on link "+xx-xxxxxxxx51" at bounding box center [71, 107] width 61 height 6
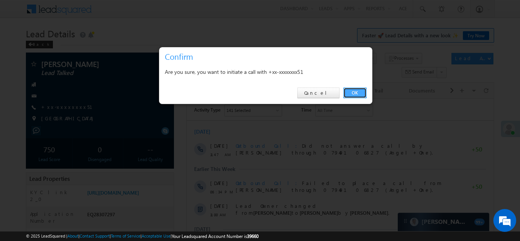
click at [353, 92] on link "OK" at bounding box center [355, 93] width 23 height 11
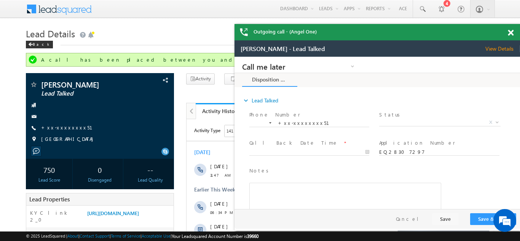
click at [512, 31] on span at bounding box center [511, 33] width 6 height 6
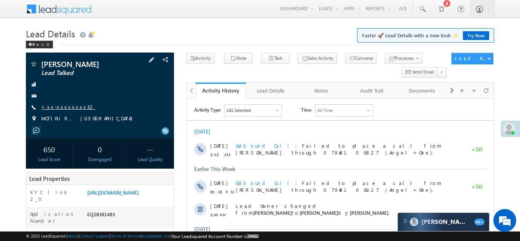
click at [58, 107] on link "+xx-xxxxxxxx32" at bounding box center [68, 107] width 54 height 6
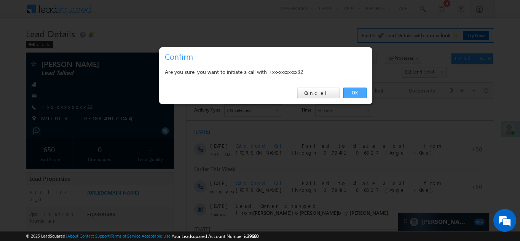
click at [354, 91] on link "OK" at bounding box center [355, 93] width 23 height 11
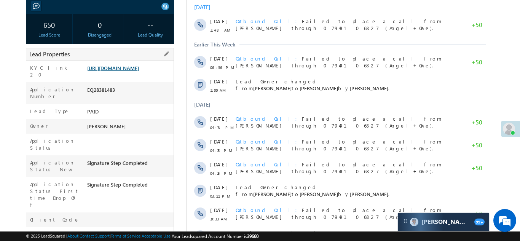
scroll to position [145, 0]
click at [119, 70] on link "[URL][DOMAIN_NAME]" at bounding box center [113, 68] width 52 height 6
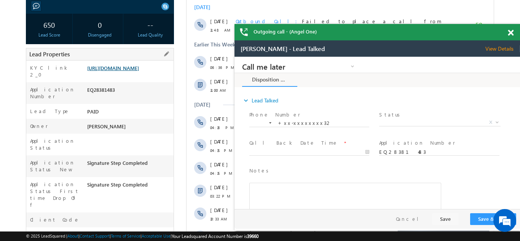
scroll to position [0, 0]
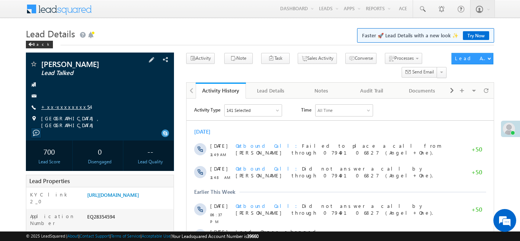
click at [58, 108] on link "+xx-xxxxxxxx54" at bounding box center [65, 107] width 49 height 6
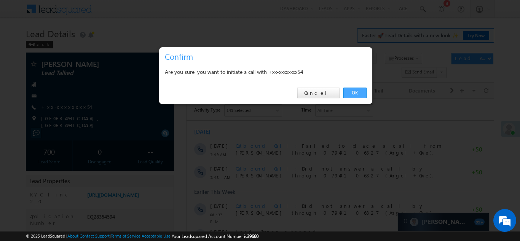
click at [352, 92] on link "OK" at bounding box center [355, 93] width 23 height 11
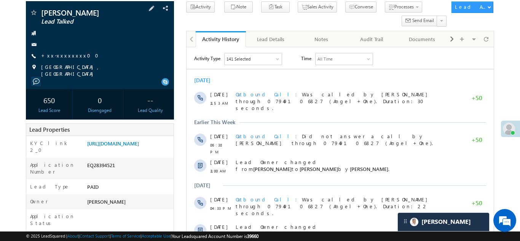
scroll to position [78, 0]
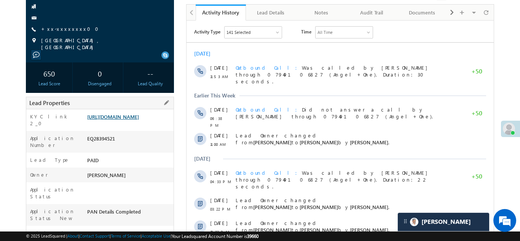
click at [129, 120] on link "[URL][DOMAIN_NAME]" at bounding box center [113, 117] width 52 height 6
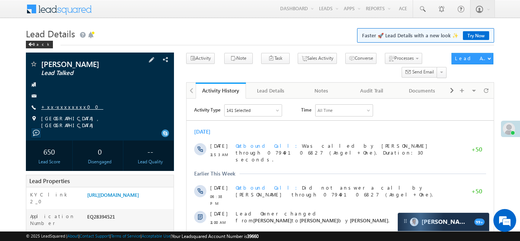
click at [54, 107] on link "+xx-xxxxxxxx00" at bounding box center [72, 107] width 62 height 6
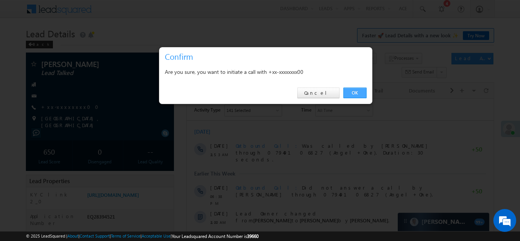
click at [356, 92] on link "OK" at bounding box center [355, 93] width 23 height 11
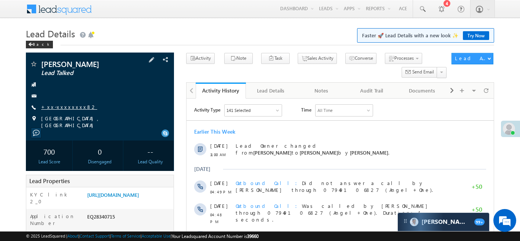
click at [61, 107] on link "+xx-xxxxxxxx82" at bounding box center [69, 107] width 56 height 6
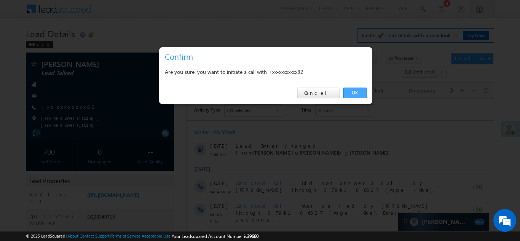
click at [352, 94] on link "OK" at bounding box center [355, 93] width 23 height 11
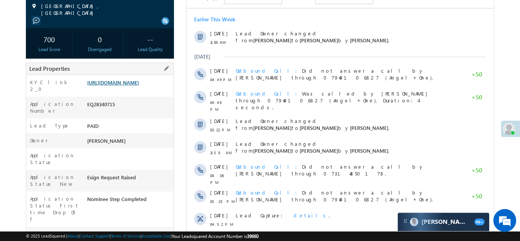
scroll to position [133, 0]
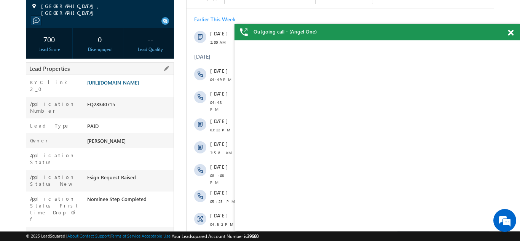
click at [130, 86] on link "https://angelbroking1-pk3em7sa.customui-test.leadsquared.com?leadId=5a18bf56-34…" at bounding box center [113, 82] width 52 height 6
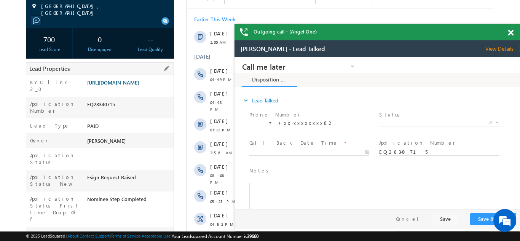
scroll to position [0, 0]
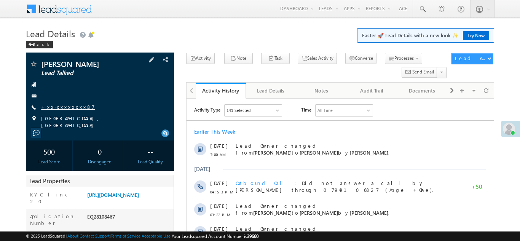
click at [64, 107] on link "+xx-xxxxxxxx87" at bounding box center [68, 107] width 54 height 6
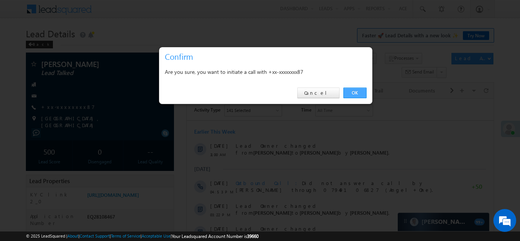
click at [350, 93] on link "OK" at bounding box center [355, 93] width 23 height 11
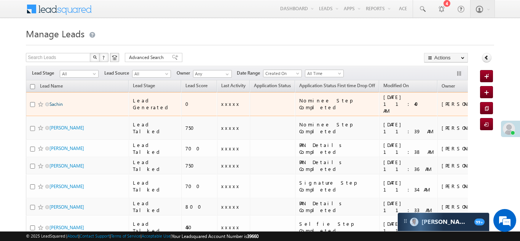
click at [57, 101] on link "Sachin" at bounding box center [56, 104] width 13 height 6
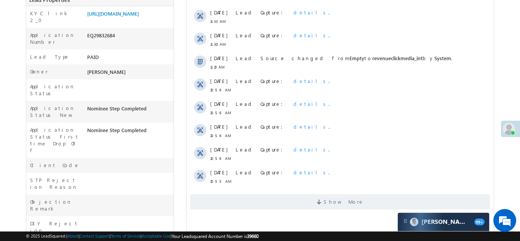
scroll to position [187, 0]
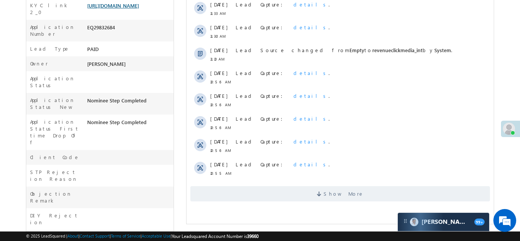
click at [127, 9] on link "[URL][DOMAIN_NAME]" at bounding box center [113, 5] width 52 height 6
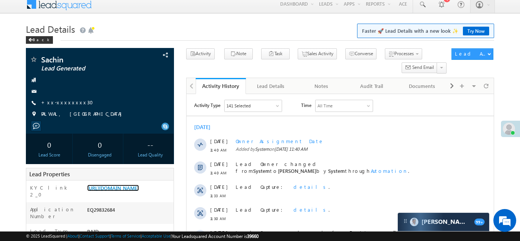
scroll to position [0, 0]
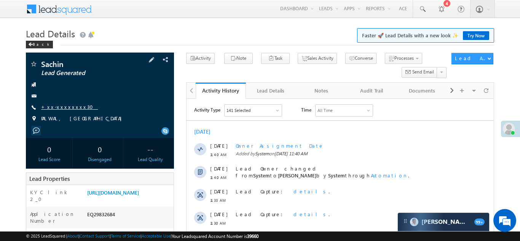
click at [58, 108] on link "+xx-xxxxxxxx30" at bounding box center [69, 107] width 57 height 6
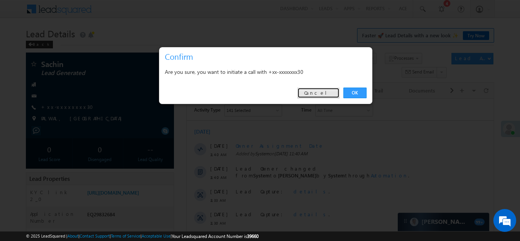
click at [326, 93] on link "Cancel" at bounding box center [318, 93] width 42 height 11
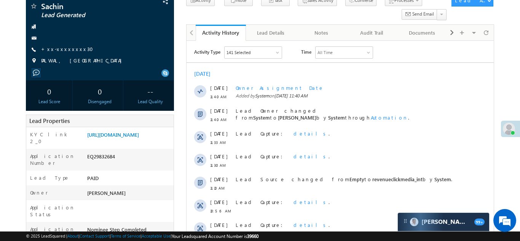
scroll to position [94, 0]
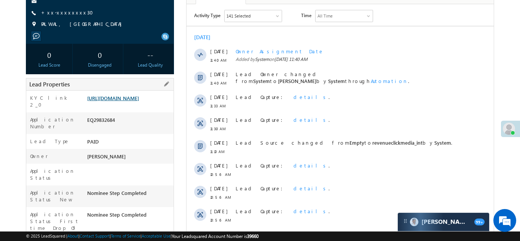
click at [130, 101] on link "https://angelbroking1-pk3em7sa.customui-test.leadsquared.com?leadId=762af778-3e…" at bounding box center [113, 98] width 52 height 6
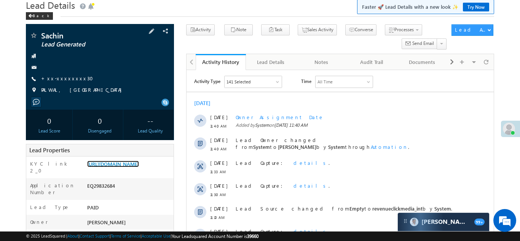
scroll to position [28, 0]
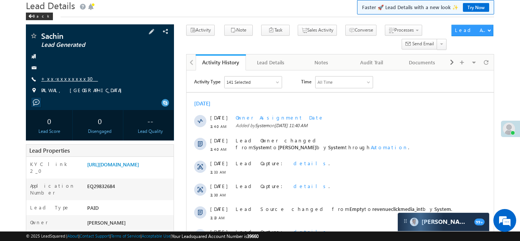
click at [60, 80] on link "+xx-xxxxxxxx30" at bounding box center [69, 78] width 57 height 6
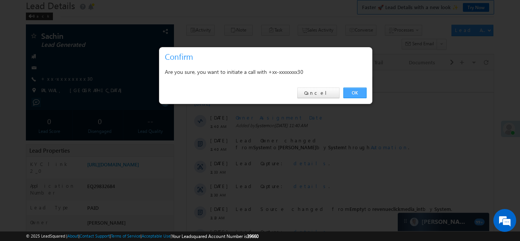
click at [352, 91] on link "OK" at bounding box center [355, 93] width 23 height 11
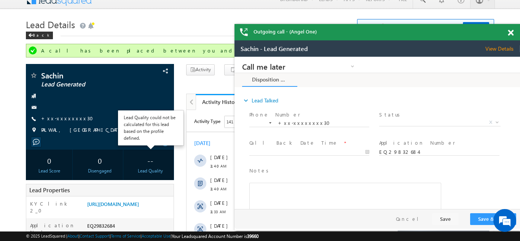
scroll to position [0, 0]
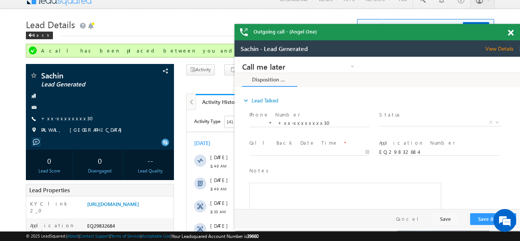
click at [513, 34] on span at bounding box center [511, 33] width 6 height 6
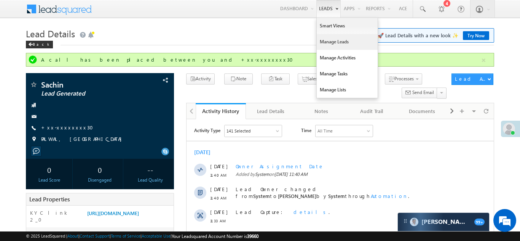
click at [330, 45] on link "Manage Leads" at bounding box center [347, 42] width 61 height 16
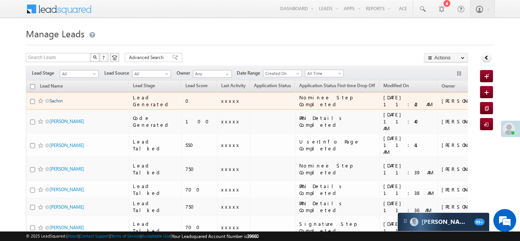
click at [57, 100] on link "Sachin" at bounding box center [56, 101] width 13 height 6
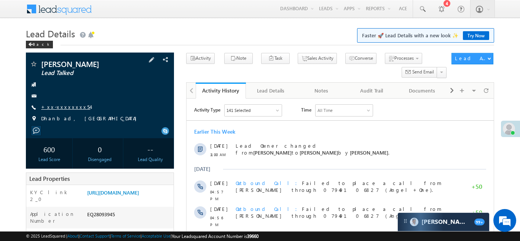
click at [61, 106] on link "+xx-xxxxxxxx54" at bounding box center [65, 107] width 49 height 6
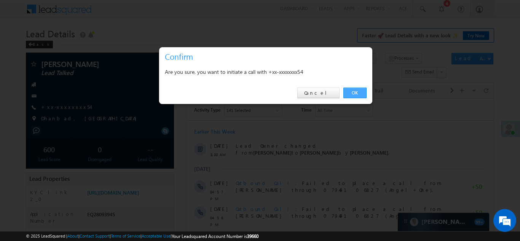
click at [352, 94] on link "OK" at bounding box center [355, 93] width 23 height 11
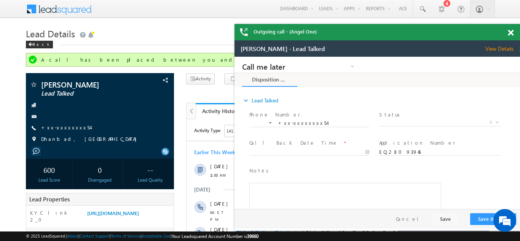
click at [511, 30] on span at bounding box center [511, 33] width 6 height 6
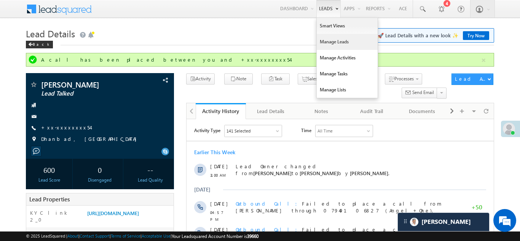
click at [327, 40] on link "Manage Leads" at bounding box center [347, 42] width 61 height 16
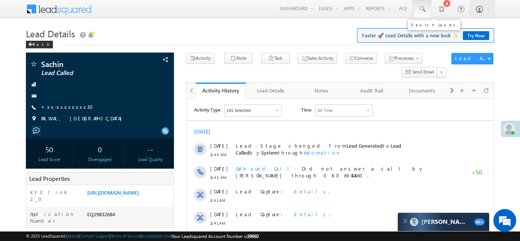
click at [422, 8] on span at bounding box center [423, 9] width 8 height 8
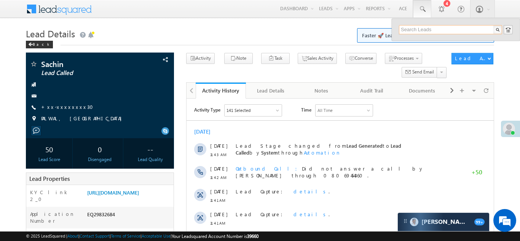
paste input "EQ29639005"
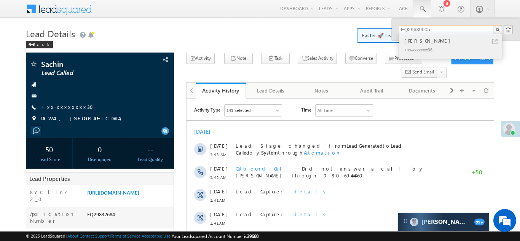
type input "EQ29639005"
click at [419, 42] on div "Waseem Ahmad" at bounding box center [454, 41] width 102 height 8
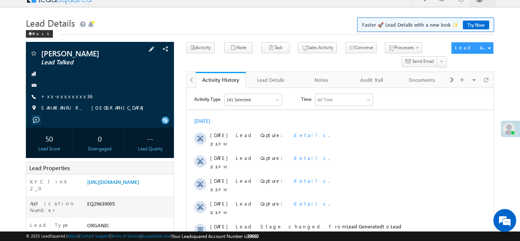
scroll to position [92, 0]
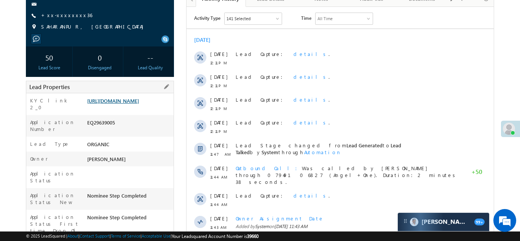
click at [127, 104] on link "[URL][DOMAIN_NAME]" at bounding box center [113, 101] width 52 height 6
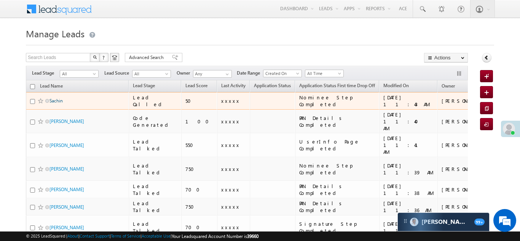
click at [54, 101] on link "Sachin" at bounding box center [56, 101] width 13 height 6
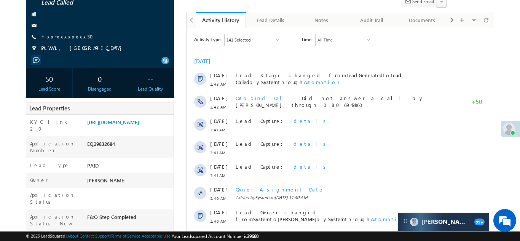
scroll to position [74, 0]
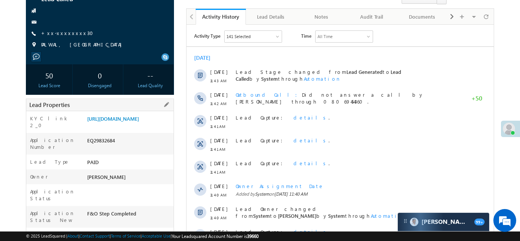
click at [117, 109] on div "Lead Properties" at bounding box center [100, 105] width 148 height 13
click at [121, 118] on link "https://angelbroking1-pk3em7sa.customui-test.leadsquared.com?leadId=762af778-3e…" at bounding box center [113, 118] width 52 height 6
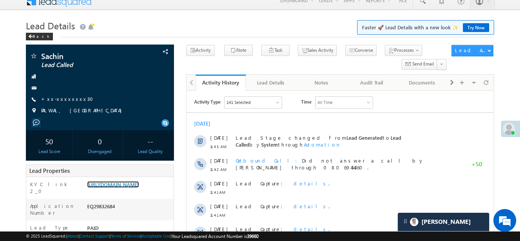
scroll to position [0, 0]
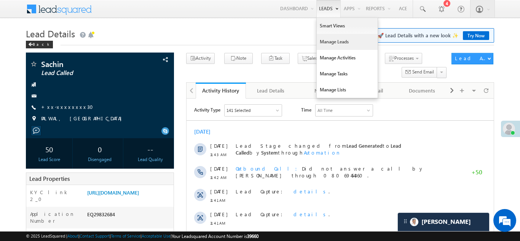
click at [328, 45] on link "Manage Leads" at bounding box center [347, 42] width 61 height 16
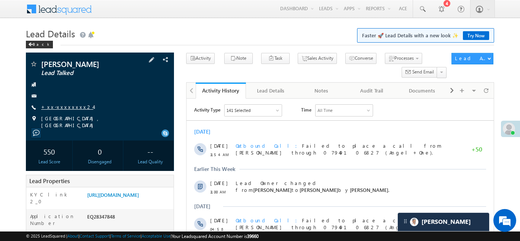
click at [62, 105] on link "+xx-xxxxxxxx24" at bounding box center [67, 107] width 52 height 6
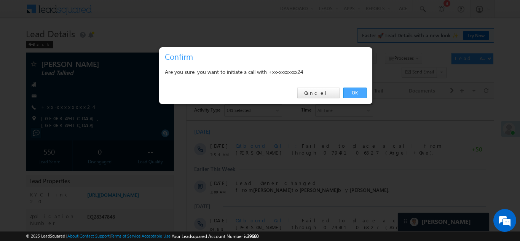
click at [353, 91] on link "OK" at bounding box center [355, 93] width 23 height 11
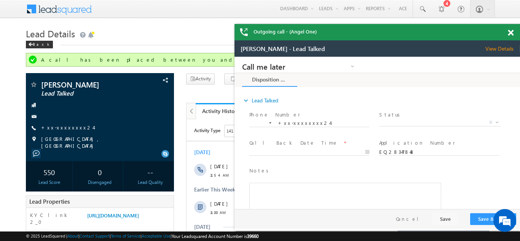
click at [510, 32] on span at bounding box center [511, 33] width 6 height 6
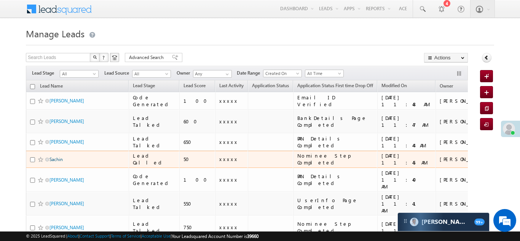
click at [57, 157] on link "Sachin" at bounding box center [56, 160] width 13 height 6
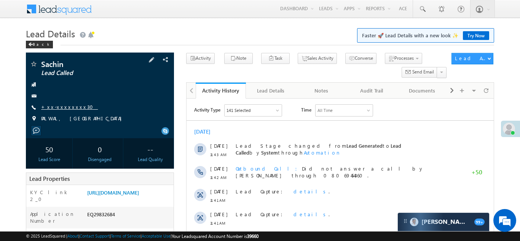
click at [63, 106] on link "+xx-xxxxxxxx30" at bounding box center [69, 107] width 57 height 6
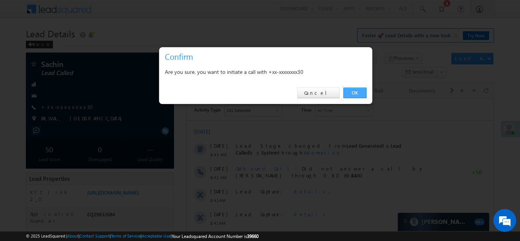
click at [355, 90] on link "OK" at bounding box center [355, 93] width 23 height 11
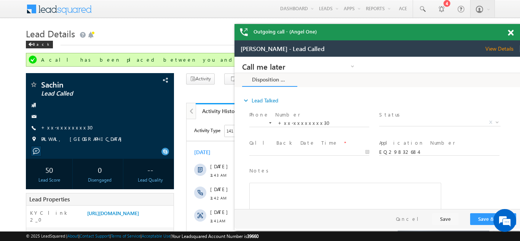
click at [512, 32] on span at bounding box center [511, 33] width 6 height 6
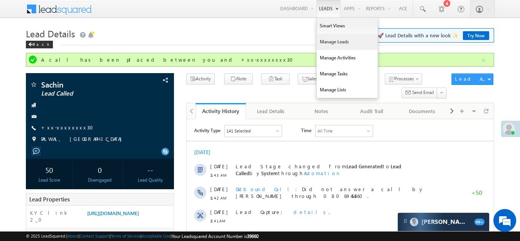
click at [327, 41] on link "Manage Leads" at bounding box center [347, 42] width 61 height 16
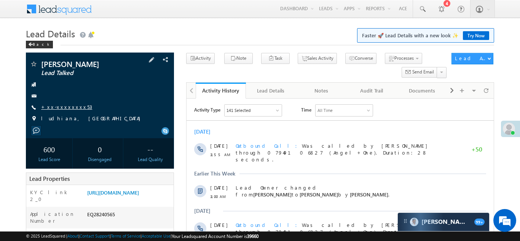
click at [63, 109] on link "+xx-xxxxxxxx53" at bounding box center [66, 107] width 51 height 6
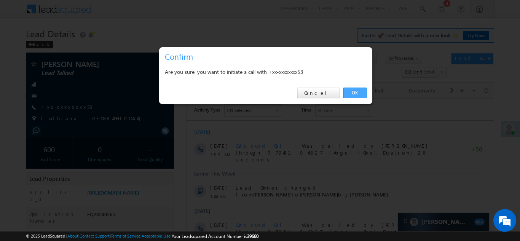
click at [356, 91] on link "OK" at bounding box center [355, 93] width 23 height 11
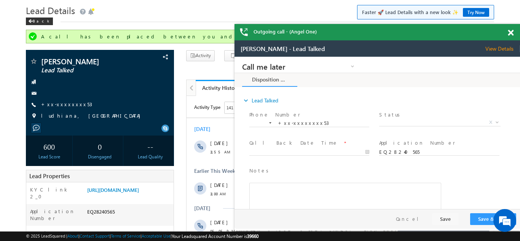
scroll to position [23, 0]
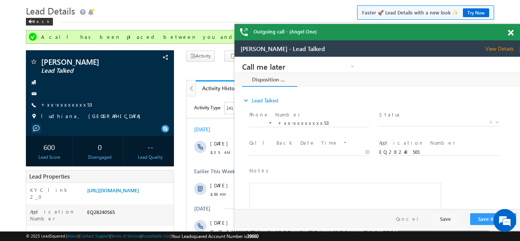
click at [512, 33] on span at bounding box center [511, 33] width 6 height 6
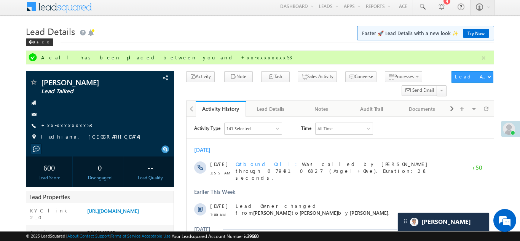
scroll to position [0, 0]
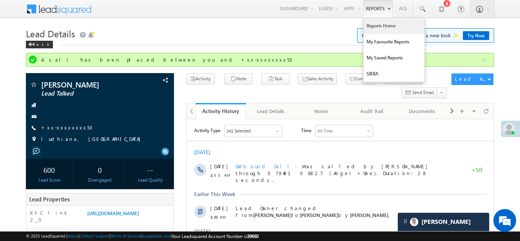
click at [379, 24] on link "Reports Home" at bounding box center [394, 26] width 61 height 16
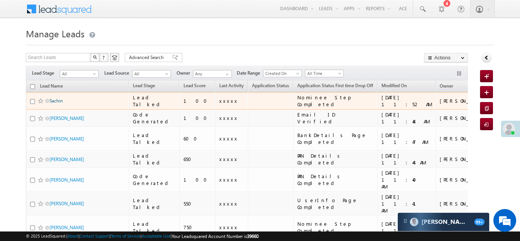
click at [58, 99] on link "Sachin" at bounding box center [56, 101] width 13 height 6
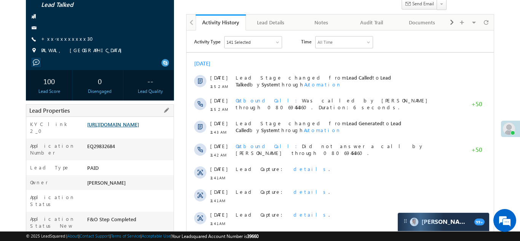
click at [126, 128] on link "[URL][DOMAIN_NAME]" at bounding box center [113, 124] width 52 height 6
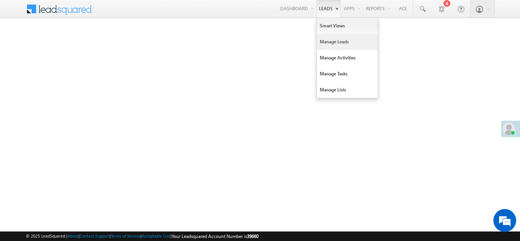
click at [334, 40] on link "Manage Leads" at bounding box center [347, 42] width 61 height 16
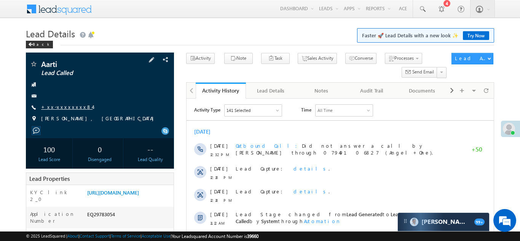
click at [66, 107] on link "+xx-xxxxxxxx84" at bounding box center [66, 107] width 51 height 6
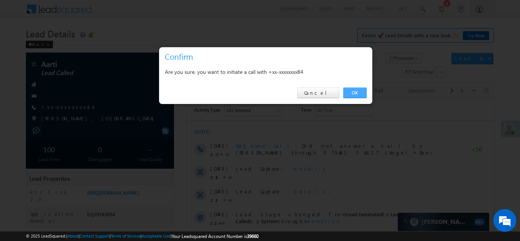
click at [353, 91] on link "OK" at bounding box center [355, 93] width 23 height 11
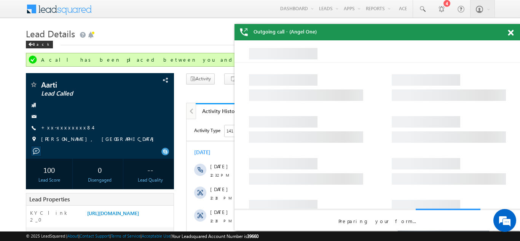
click at [510, 32] on span at bounding box center [511, 33] width 6 height 6
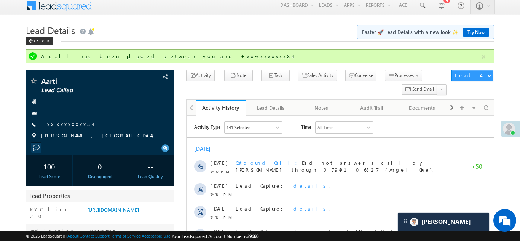
scroll to position [8, 0]
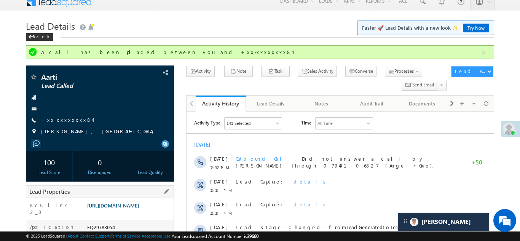
click at [129, 209] on link "https://angelbroking1-pk3em7sa.customui-test.leadsquared.com?leadId=7205e459-e2…" at bounding box center [113, 205] width 52 height 6
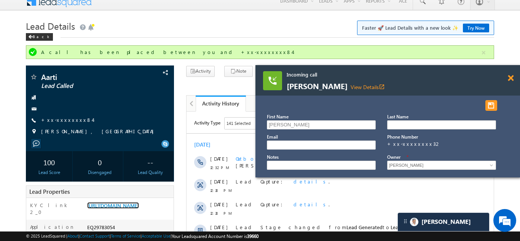
click at [508, 78] on span at bounding box center [511, 78] width 6 height 6
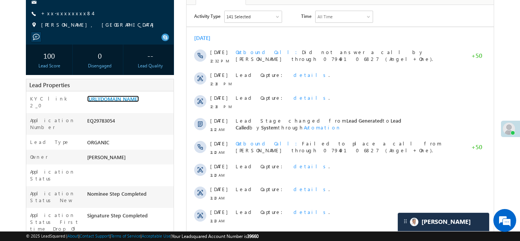
scroll to position [117, 0]
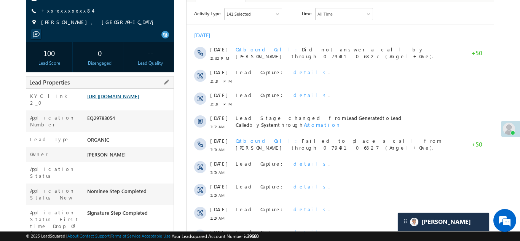
click at [131, 99] on link "https://angelbroking1-pk3em7sa.customui-test.leadsquared.com?leadId=7205e459-e2…" at bounding box center [113, 96] width 52 height 6
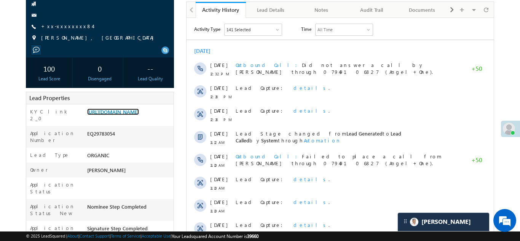
scroll to position [103, 0]
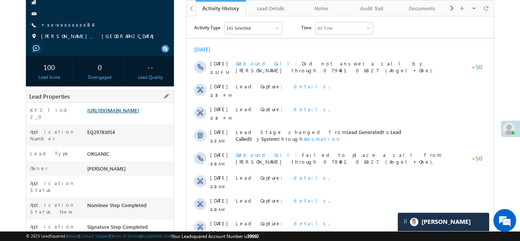
click at [124, 114] on link "https://angelbroking1-pk3em7sa.customui-test.leadsquared.com?leadId=7205e459-e2…" at bounding box center [113, 110] width 52 height 6
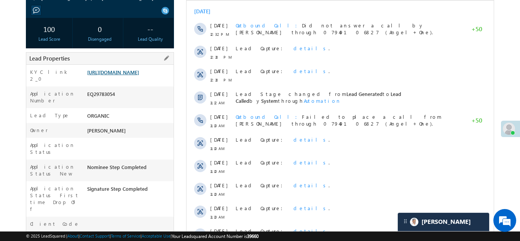
scroll to position [142, 0]
click at [125, 75] on link "https://angelbroking1-pk3em7sa.customui-test.leadsquared.com?leadId=7205e459-e2…" at bounding box center [113, 71] width 52 height 6
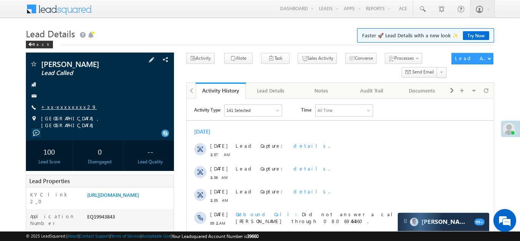
click at [65, 106] on link "+xx-xxxxxxxx29" at bounding box center [69, 107] width 56 height 6
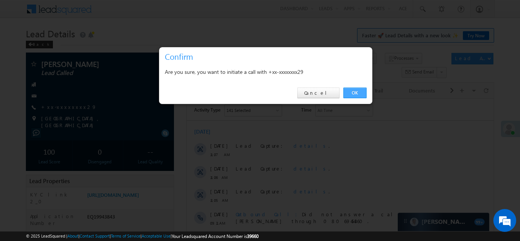
click at [351, 91] on link "OK" at bounding box center [355, 93] width 23 height 11
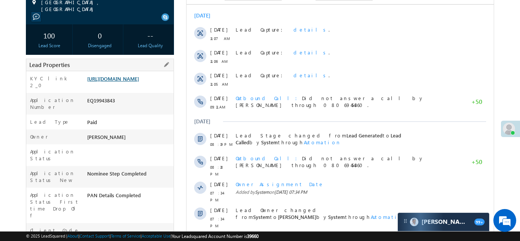
scroll to position [157, 0]
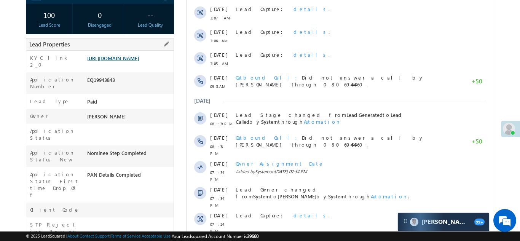
click at [120, 56] on link "[URL][DOMAIN_NAME]" at bounding box center [113, 58] width 52 height 6
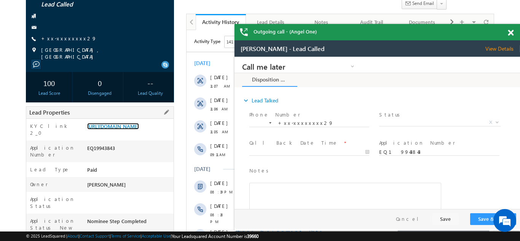
scroll to position [0, 0]
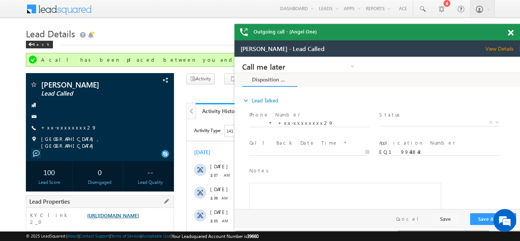
click at [123, 217] on link "https://angelbroking1-pk3em7sa.customui-test.leadsquared.com?leadId=1ffebf34-91…" at bounding box center [113, 215] width 52 height 6
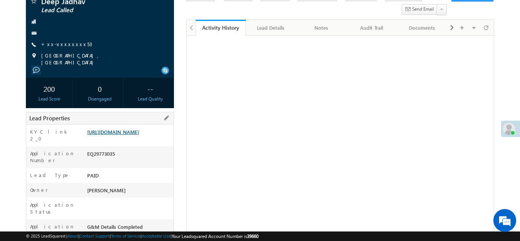
scroll to position [63, 0]
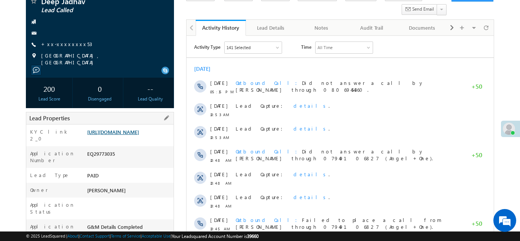
click at [137, 131] on link "[URL][DOMAIN_NAME]" at bounding box center [113, 132] width 52 height 6
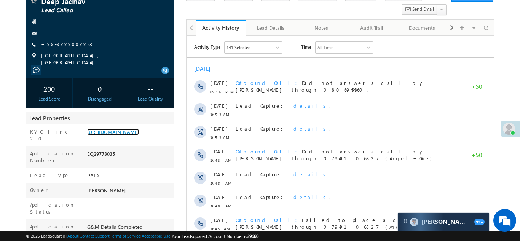
scroll to position [0, 0]
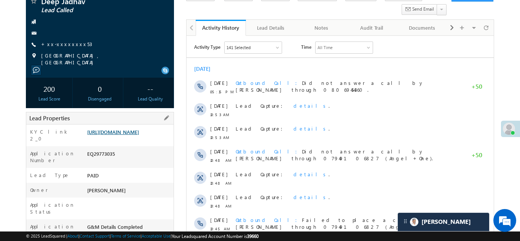
click at [131, 129] on link "https://angelbroking1-pk3em7sa.customui-test.leadsquared.com?leadId=d0945e01-ff…" at bounding box center [113, 132] width 52 height 6
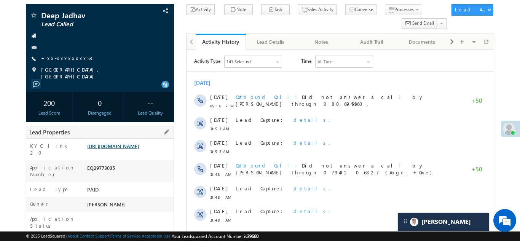
scroll to position [58, 0]
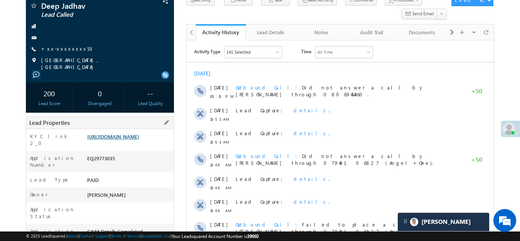
click at [126, 140] on link "https://angelbroking1-pk3em7sa.customui-test.leadsquared.com?leadId=d0945e01-ff…" at bounding box center [113, 136] width 52 height 6
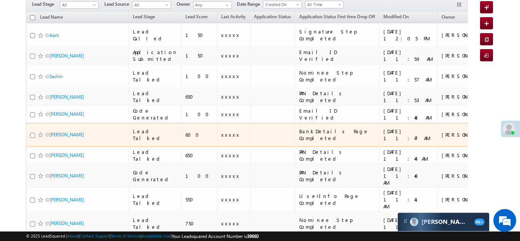
scroll to position [74, 0]
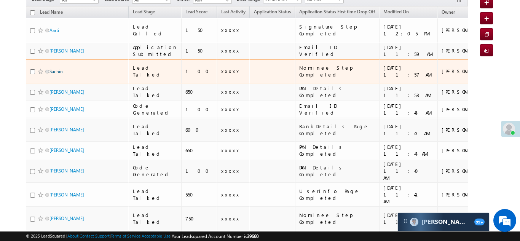
click at [53, 69] on link "Sachin" at bounding box center [56, 72] width 13 height 6
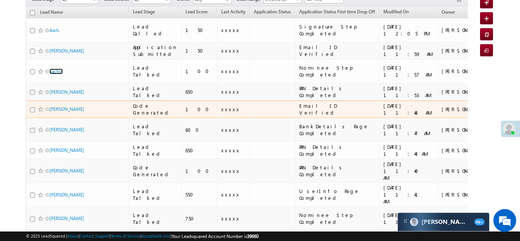
scroll to position [0, 0]
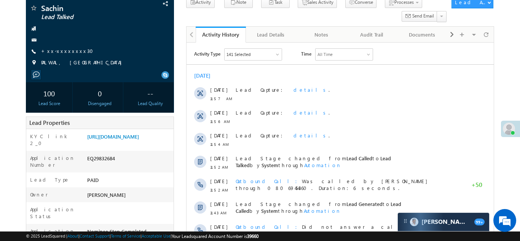
scroll to position [51, 0]
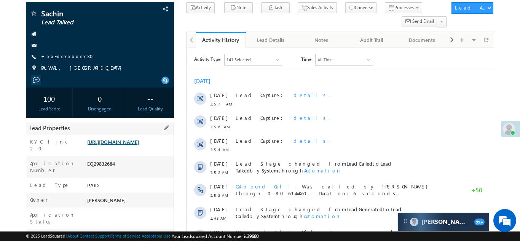
click at [128, 145] on link "https://angelbroking1-pk3em7sa.customui-test.leadsquared.com?leadId=762af778-3e…" at bounding box center [113, 142] width 52 height 6
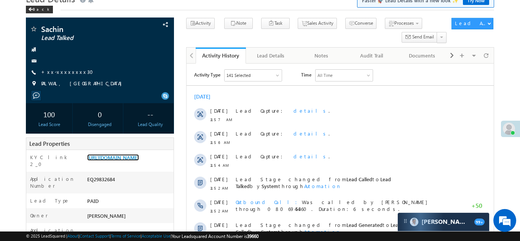
scroll to position [0, 0]
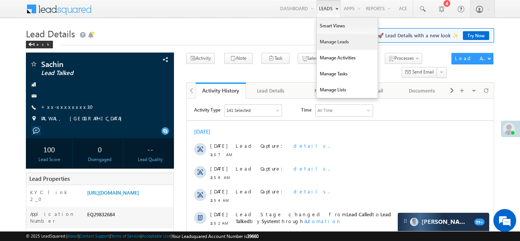
click at [328, 41] on link "Manage Leads" at bounding box center [347, 42] width 61 height 16
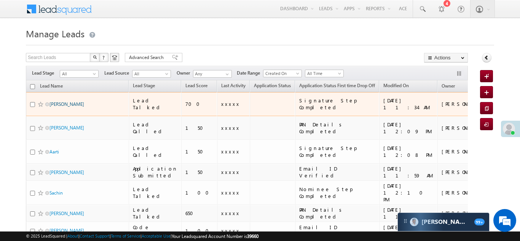
click at [61, 101] on link "[PERSON_NAME]" at bounding box center [67, 104] width 35 height 6
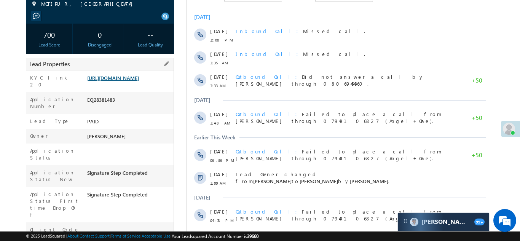
click at [130, 78] on link "https://angelbroking1-pk3em7sa.customui-test.leadsquared.com?leadId=2324b913-60…" at bounding box center [113, 78] width 52 height 6
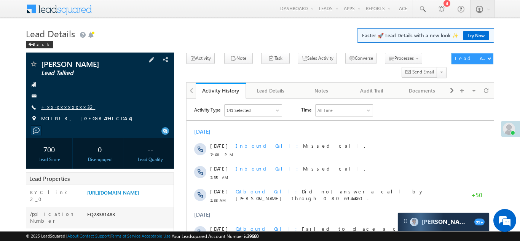
click at [68, 107] on link "+xx-xxxxxxxx32" at bounding box center [68, 107] width 54 height 6
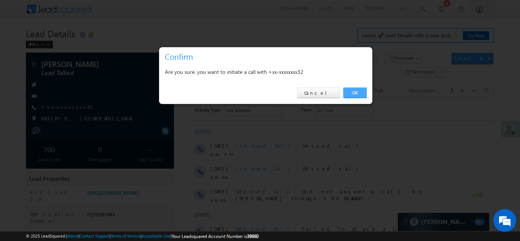
click at [353, 91] on link "OK" at bounding box center [355, 93] width 23 height 11
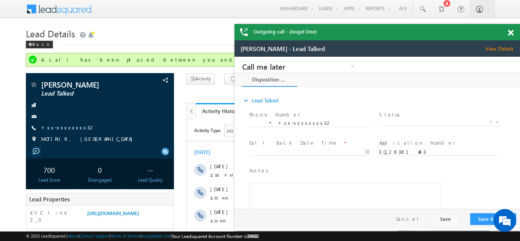
click at [510, 32] on span at bounding box center [511, 33] width 6 height 6
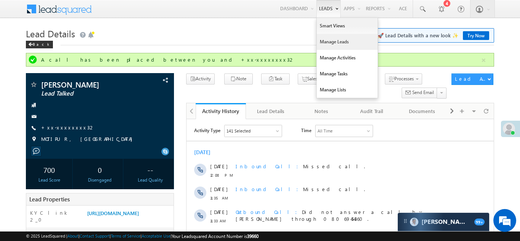
click at [329, 44] on link "Manage Leads" at bounding box center [347, 42] width 61 height 16
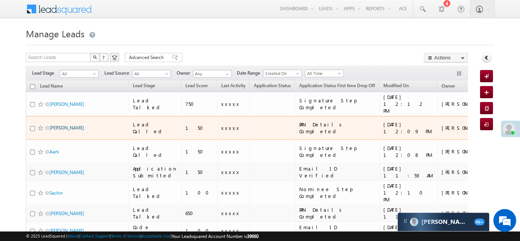
click at [58, 125] on link "Aneeta devi" at bounding box center [67, 128] width 35 height 6
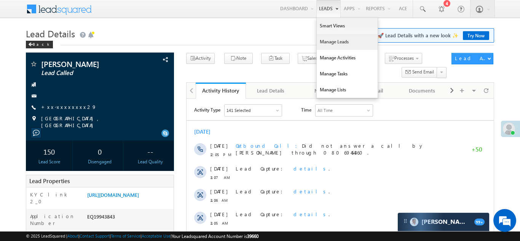
click at [333, 45] on link "Manage Leads" at bounding box center [347, 42] width 61 height 16
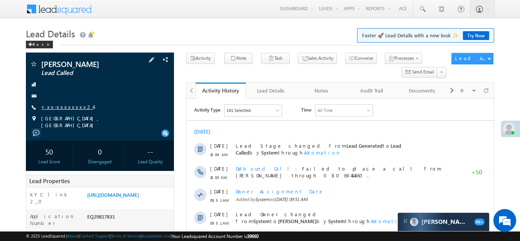
click at [62, 103] on div "Vinodkumar Lead Called +xx-xxxxxxxx24" at bounding box center [100, 94] width 141 height 69
click at [62, 107] on link "+xx-xxxxxxxx24" at bounding box center [67, 107] width 52 height 6
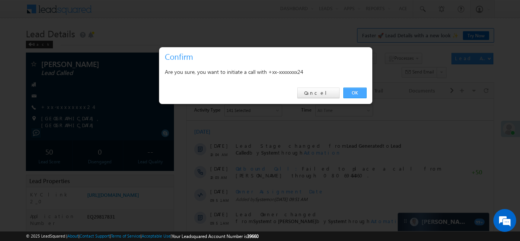
click at [357, 90] on link "OK" at bounding box center [355, 93] width 23 height 11
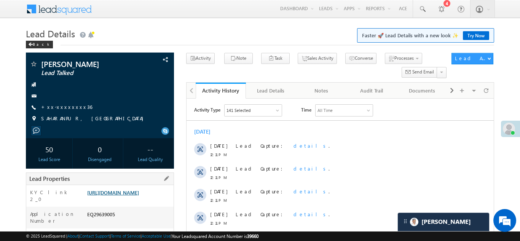
click at [126, 196] on link "https://angelbroking1-pk3em7sa.customui-test.leadsquared.com?leadId=1a8d092b-f8…" at bounding box center [113, 192] width 52 height 6
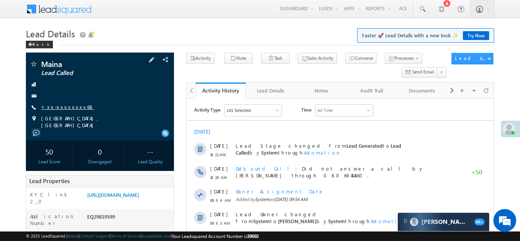
click at [66, 109] on link "+xx-xxxxxxxx68" at bounding box center [67, 107] width 53 height 6
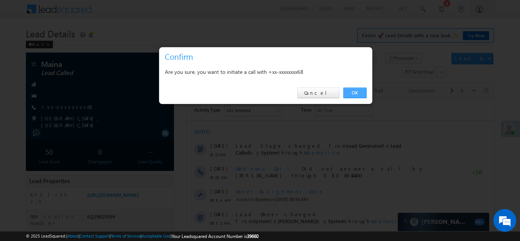
click at [352, 93] on link "OK" at bounding box center [355, 93] width 23 height 11
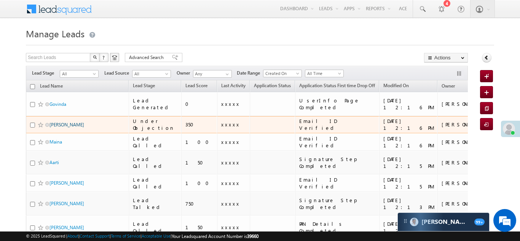
click at [56, 122] on link "[PERSON_NAME]" at bounding box center [67, 125] width 35 height 6
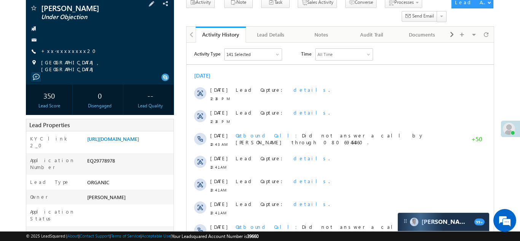
scroll to position [60, 0]
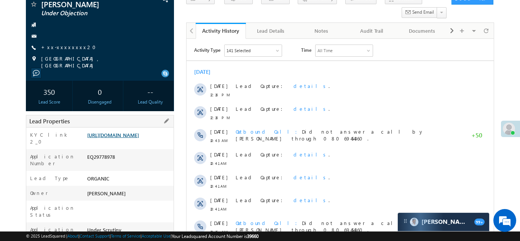
click at [127, 137] on link "https://angelbroking1-pk3em7sa.customui-test.leadsquared.com?leadId=aa408d8d-db…" at bounding box center [113, 135] width 52 height 6
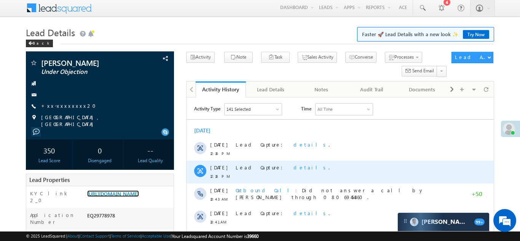
scroll to position [0, 0]
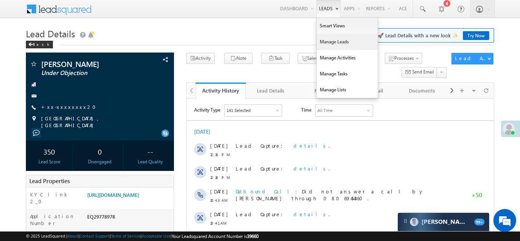
click at [322, 41] on link "Manage Leads" at bounding box center [347, 42] width 61 height 16
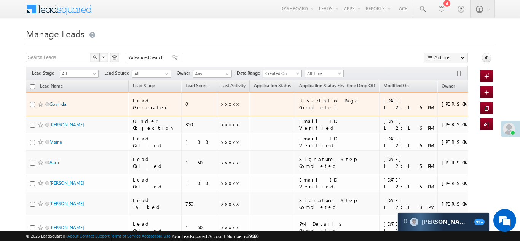
click at [56, 102] on link "Govinda" at bounding box center [58, 104] width 17 height 6
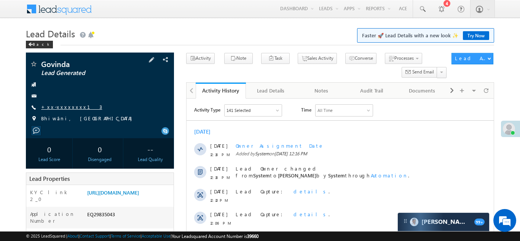
click at [58, 106] on link "+xx-xxxxxxxx13" at bounding box center [71, 107] width 61 height 6
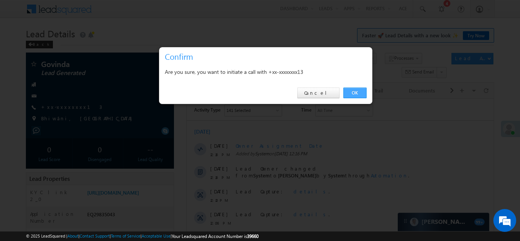
click at [352, 91] on link "OK" at bounding box center [355, 93] width 23 height 11
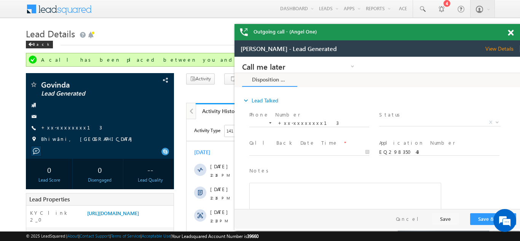
click at [512, 31] on span at bounding box center [511, 33] width 6 height 6
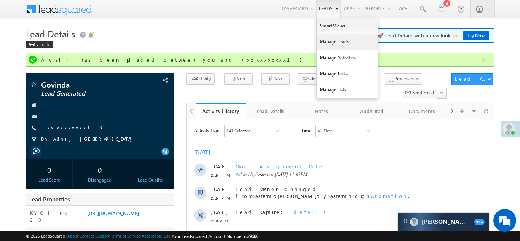
click at [329, 39] on link "Manage Leads" at bounding box center [347, 42] width 61 height 16
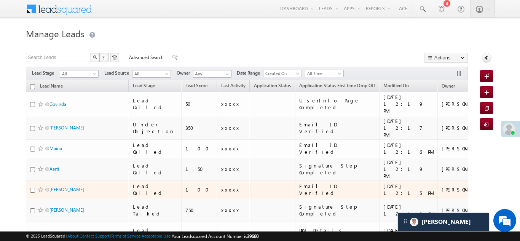
click at [185, 186] on div "100" at bounding box center [199, 189] width 28 height 7
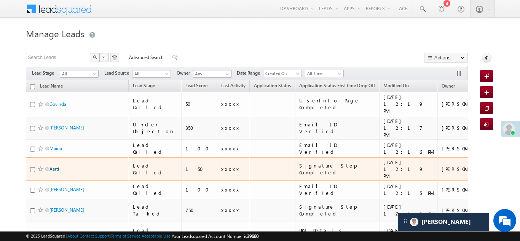
click at [56, 166] on link "Aarti" at bounding box center [55, 169] width 10 height 6
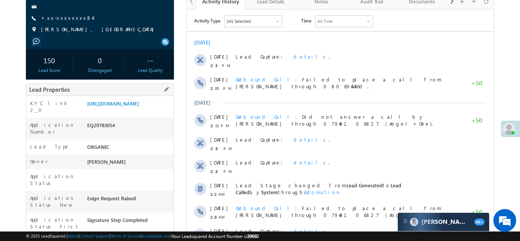
scroll to position [93, 0]
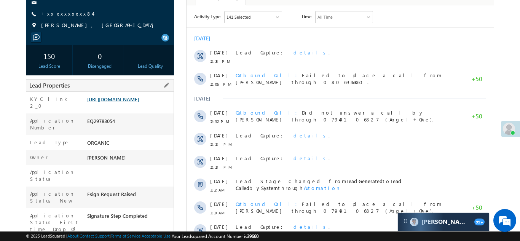
click at [123, 102] on link "[URL][DOMAIN_NAME]" at bounding box center [113, 99] width 52 height 6
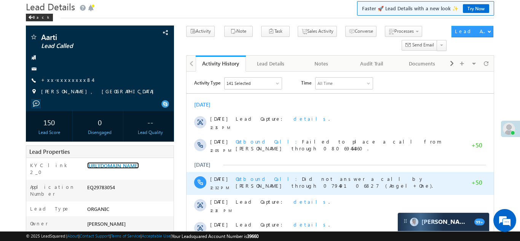
scroll to position [0, 0]
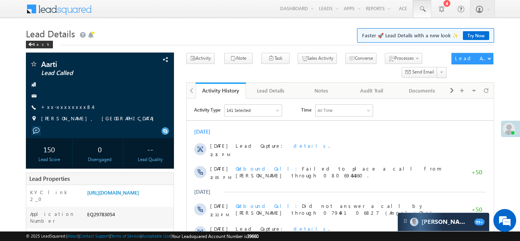
click at [422, 6] on span at bounding box center [423, 9] width 8 height 8
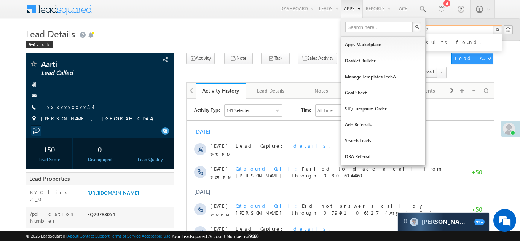
type input "9466243032"
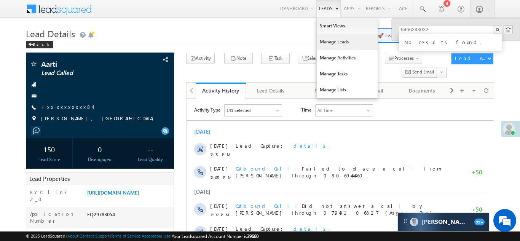
click at [326, 42] on link "Manage Leads" at bounding box center [347, 42] width 61 height 16
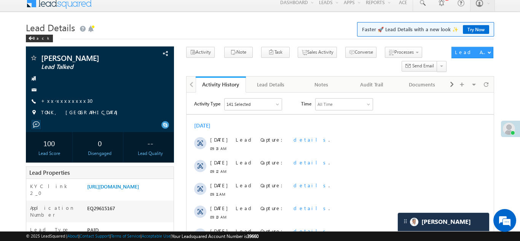
scroll to position [24, 0]
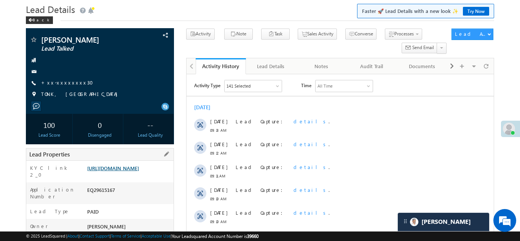
click at [124, 171] on link "https://angelbroking1-pk3em7sa.customui-test.leadsquared.com?leadId=bf0a90ed-0e…" at bounding box center [113, 168] width 52 height 6
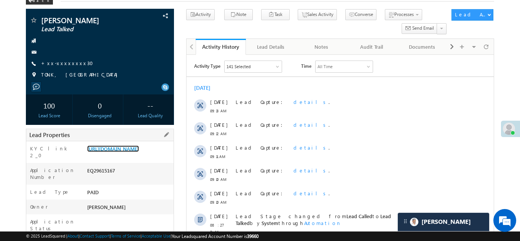
scroll to position [44, 0]
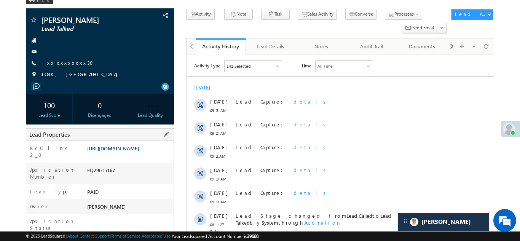
click at [123, 152] on link "https://angelbroking1-pk3em7sa.customui-test.leadsquared.com?leadId=bf0a90ed-0e…" at bounding box center [113, 148] width 52 height 6
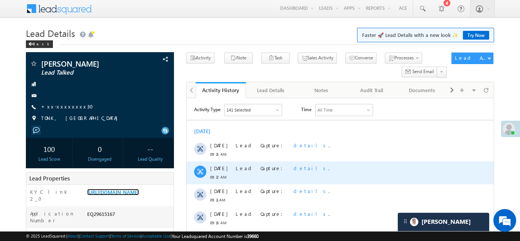
scroll to position [0, 0]
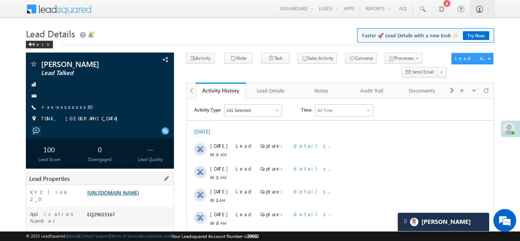
click at [126, 196] on link "https://angelbroking1-pk3em7sa.customui-test.leadsquared.com?leadId=bf0a90ed-0e…" at bounding box center [113, 192] width 52 height 6
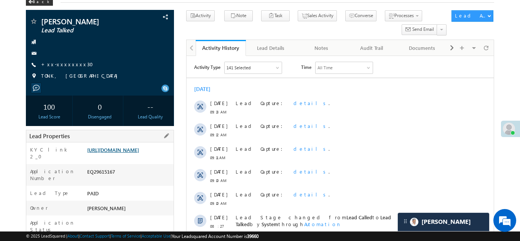
scroll to position [29, 0]
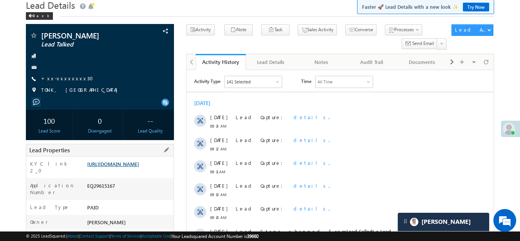
click at [128, 166] on link "https://angelbroking1-pk3em7sa.customui-test.leadsquared.com?leadId=bf0a90ed-0e…" at bounding box center [113, 164] width 52 height 6
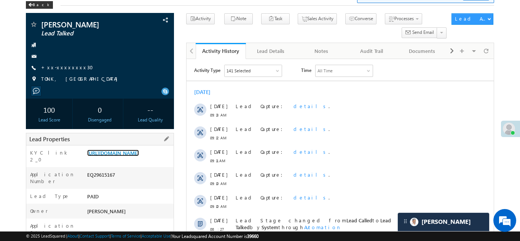
scroll to position [40, 0]
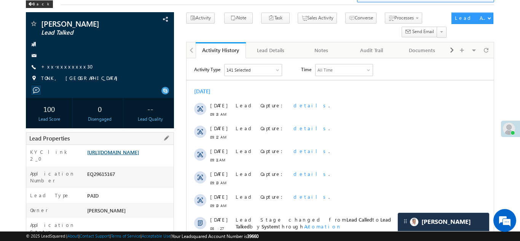
click at [122, 150] on link "https://angelbroking1-pk3em7sa.customui-test.leadsquared.com?leadId=bf0a90ed-0e…" at bounding box center [113, 152] width 52 height 6
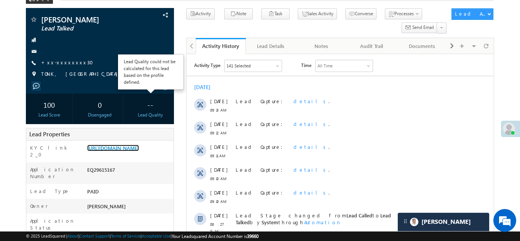
scroll to position [66, 0]
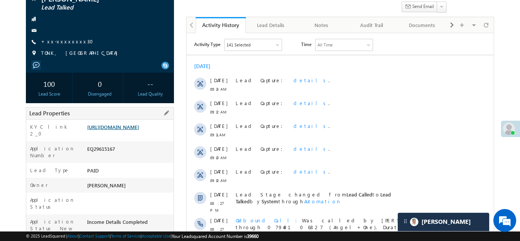
click at [129, 128] on link "https://angelbroking1-pk3em7sa.customui-test.leadsquared.com?leadId=bf0a90ed-0e…" at bounding box center [113, 127] width 52 height 6
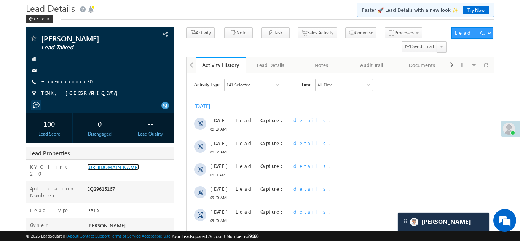
scroll to position [22, 0]
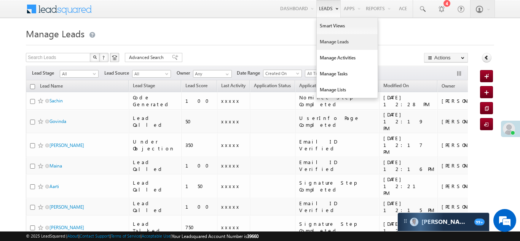
click at [331, 43] on link "Manage Leads" at bounding box center [347, 42] width 61 height 16
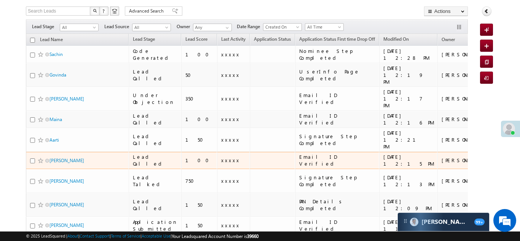
scroll to position [52, 0]
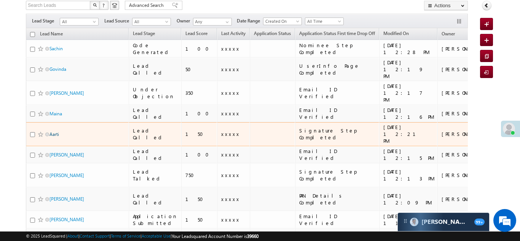
click at [54, 131] on link "Aarti" at bounding box center [55, 134] width 10 height 6
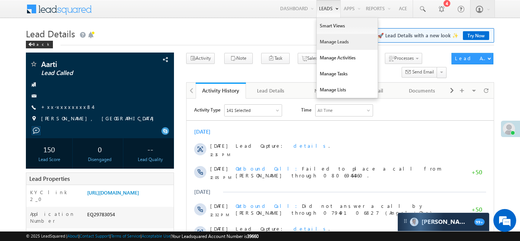
click at [333, 45] on link "Manage Leads" at bounding box center [347, 42] width 61 height 16
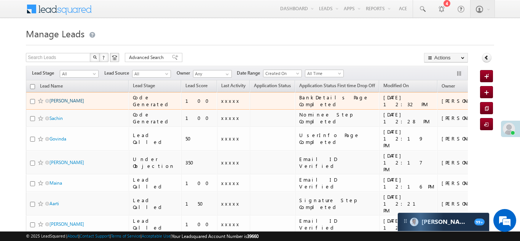
click at [74, 99] on link "[PERSON_NAME]" at bounding box center [67, 101] width 35 height 6
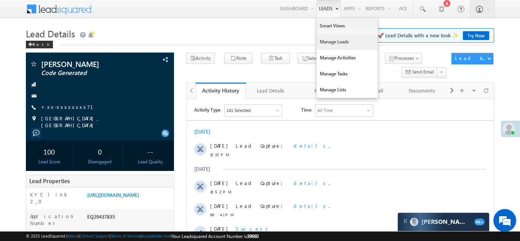
click at [325, 43] on link "Manage Leads" at bounding box center [347, 42] width 61 height 16
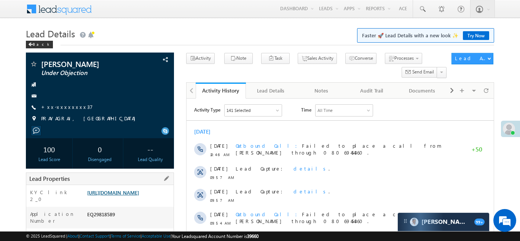
click at [122, 195] on link "https://angelbroking1-pk3em7sa.customui-test.leadsquared.com?leadId=885b62e0-1c…" at bounding box center [113, 192] width 52 height 6
